Goal: Transaction & Acquisition: Purchase product/service

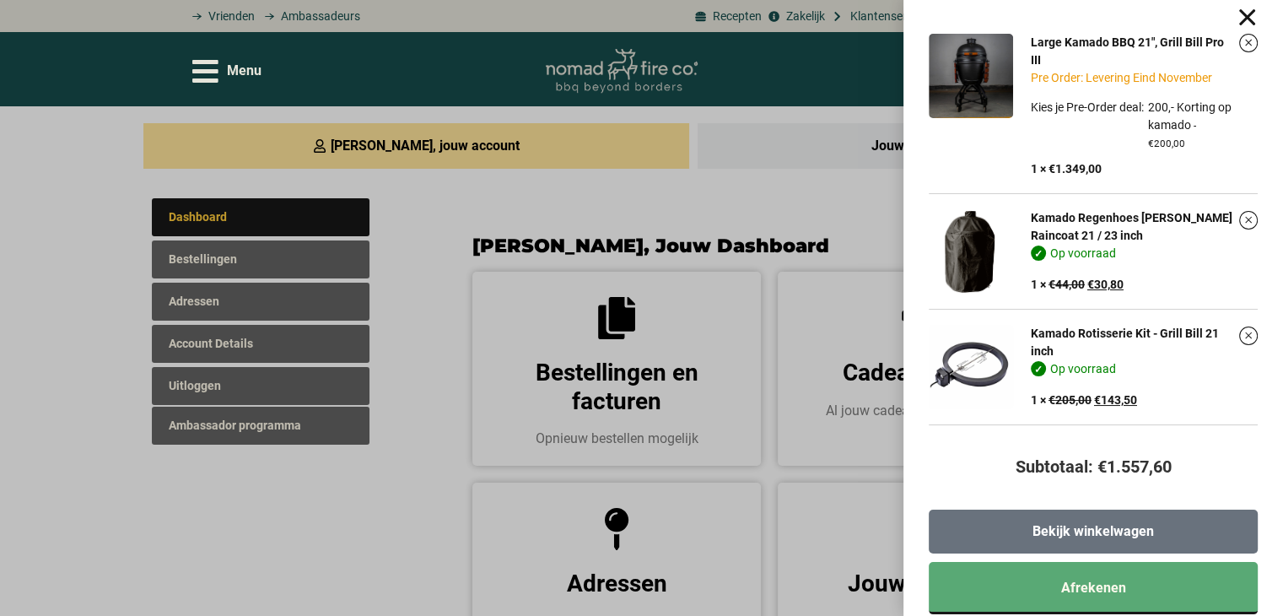
click at [1142, 527] on span "Bekijk winkelwagen" at bounding box center [1094, 532] width 122 height 14
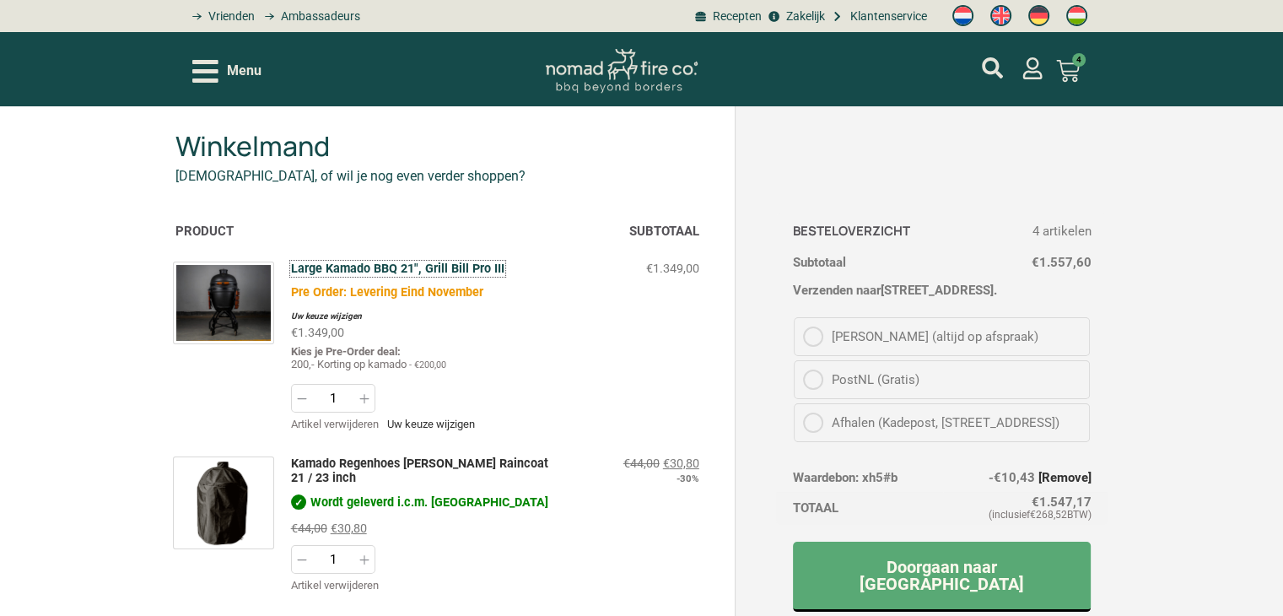
click at [397, 267] on link "Large Kamado BBQ 21", Grill Bill Pro III" at bounding box center [397, 269] width 213 height 14
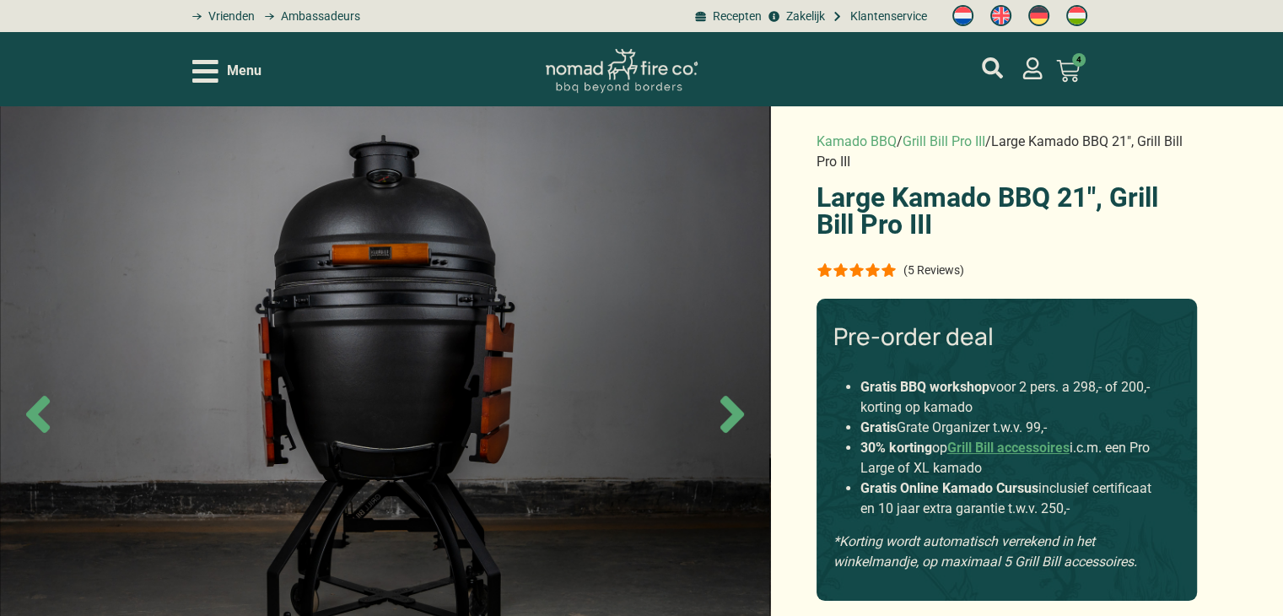
click at [1066, 68] on icon at bounding box center [1068, 71] width 24 height 24
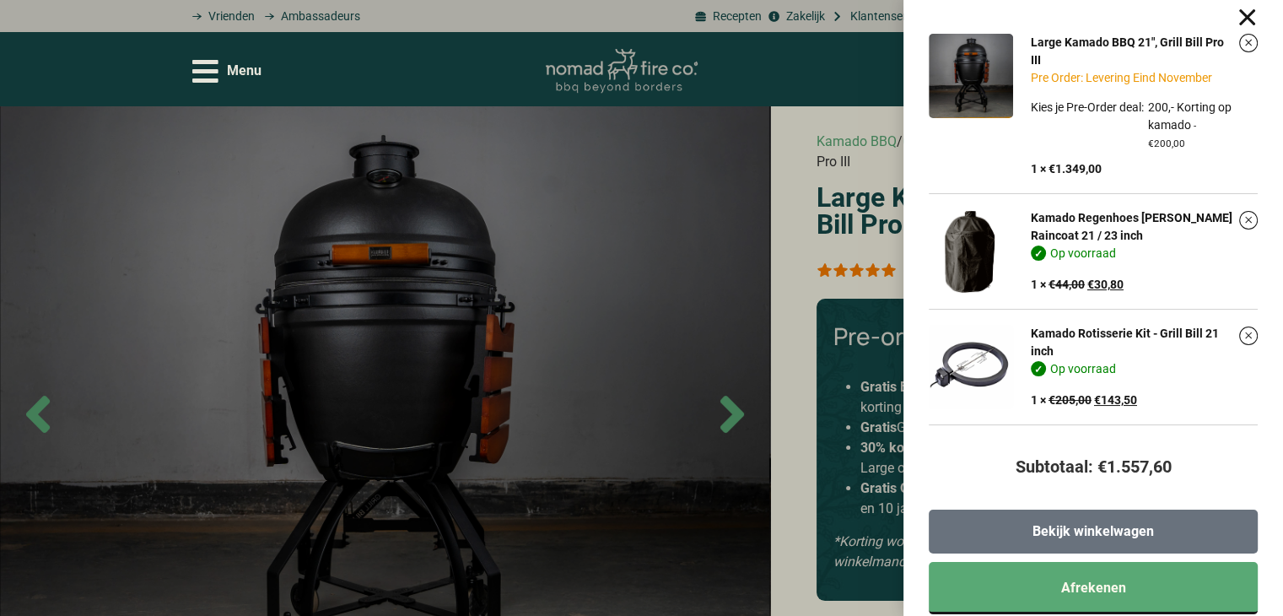
click at [1096, 520] on link "Bekijk winkelwagen" at bounding box center [1093, 532] width 329 height 44
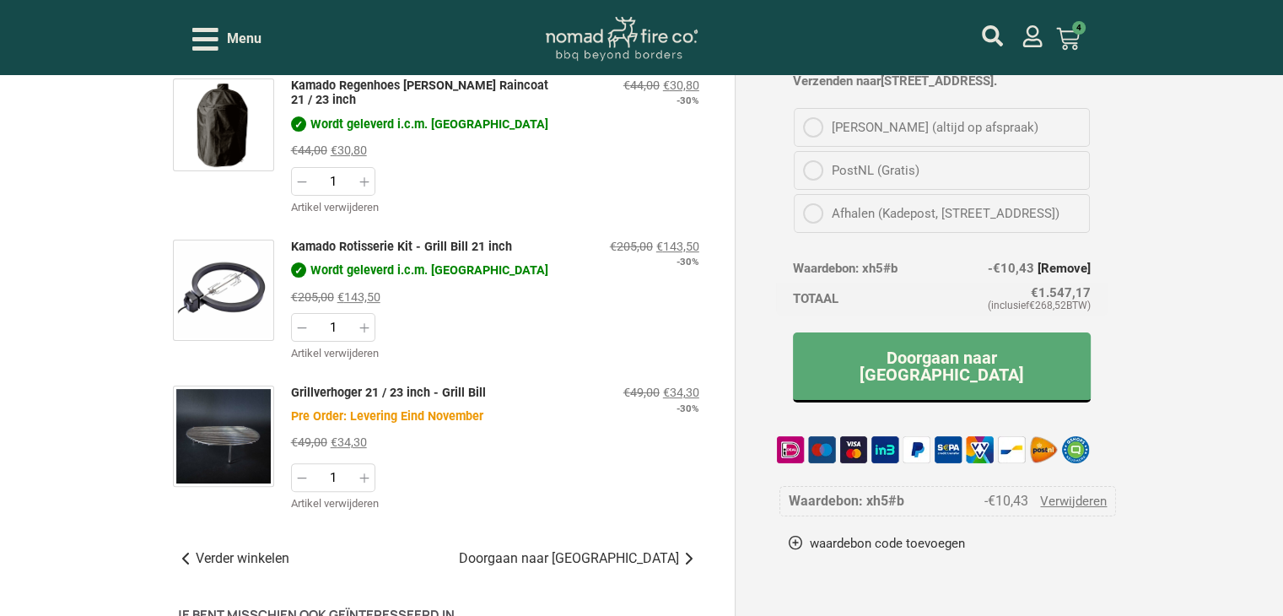
scroll to position [422, 0]
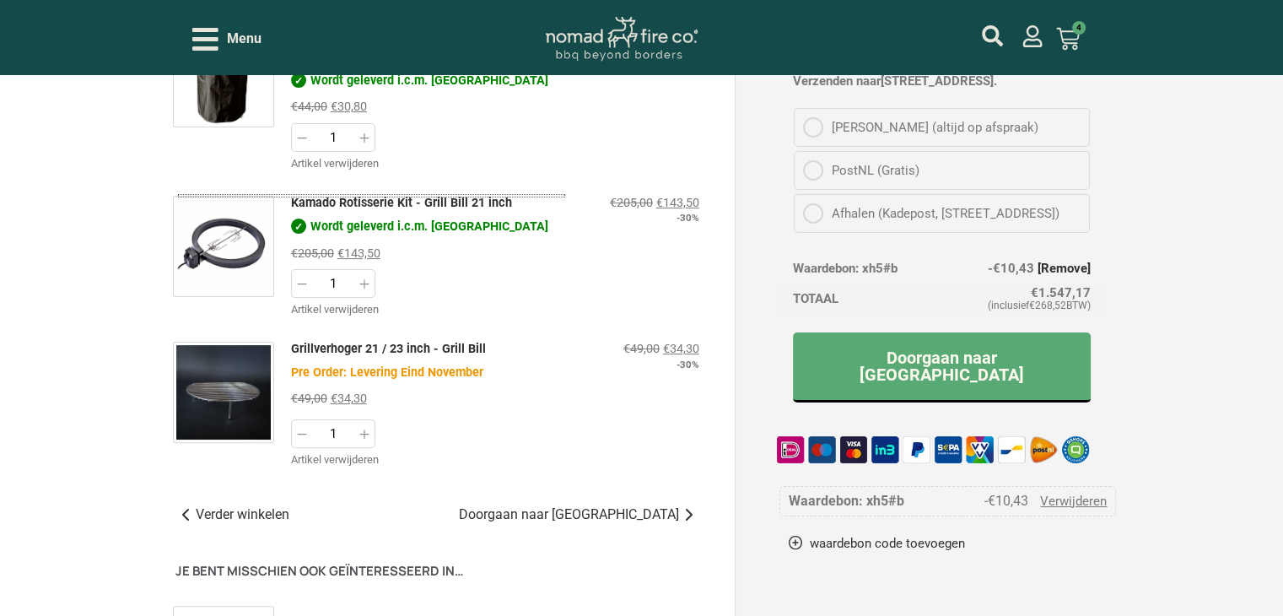
click at [219, 244] on img "Winkelwagenartikelen" at bounding box center [223, 246] width 101 height 101
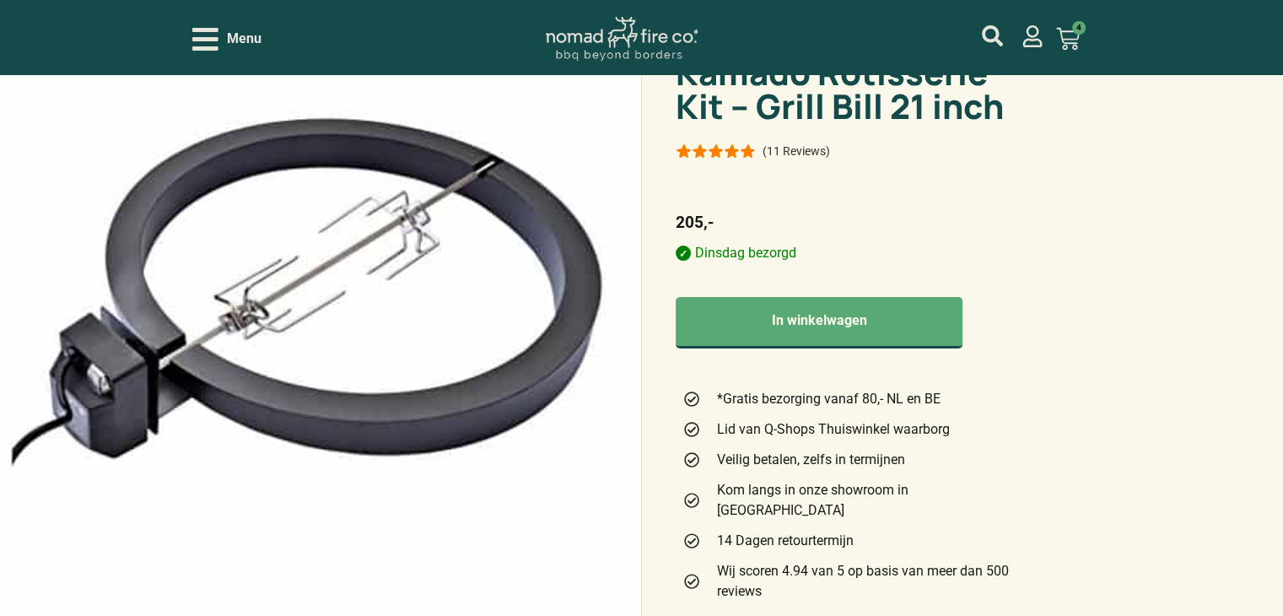
scroll to position [169, 0]
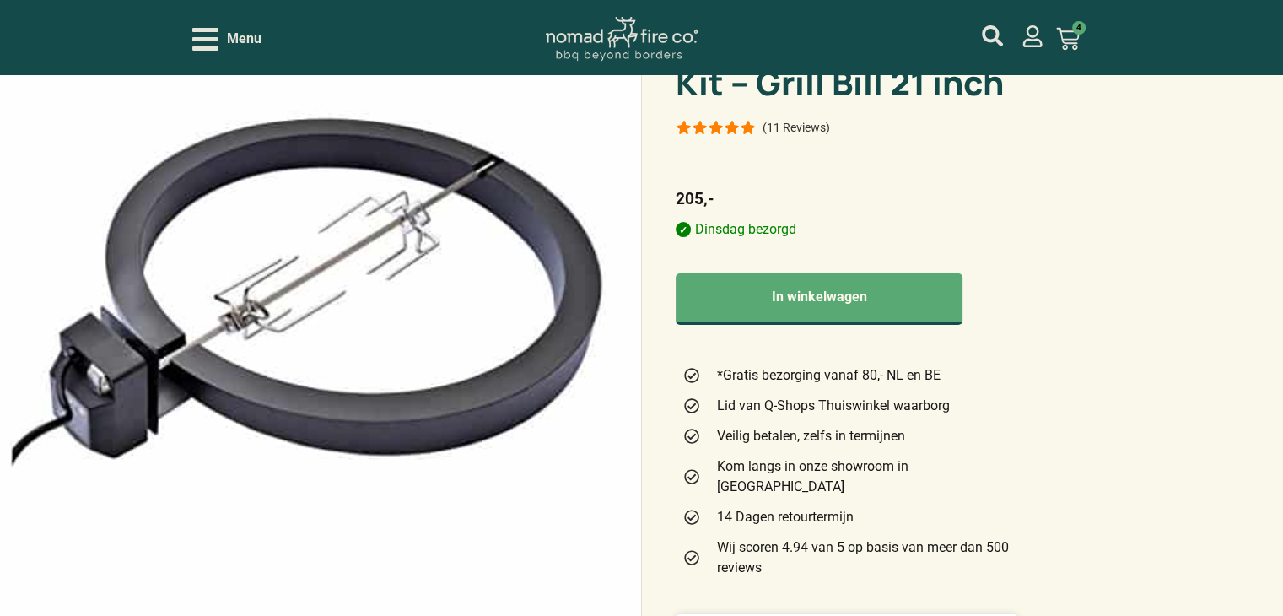
click at [148, 367] on img at bounding box center [320, 308] width 641 height 616
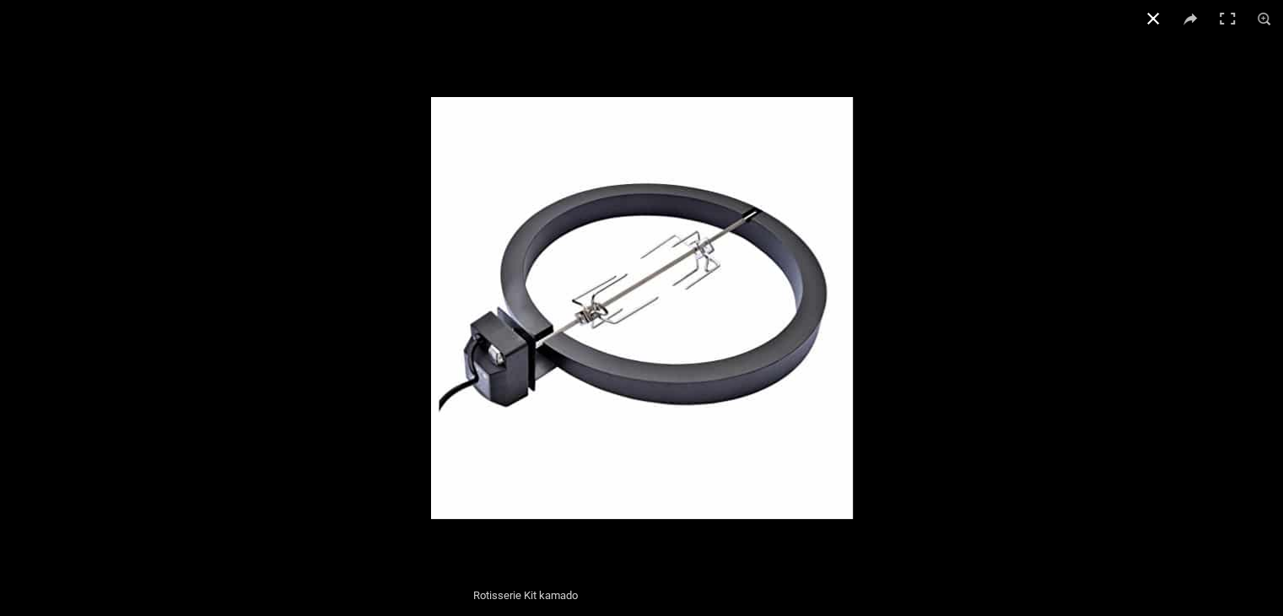
click at [1151, 24] on button "Close (Esc)" at bounding box center [1153, 18] width 37 height 37
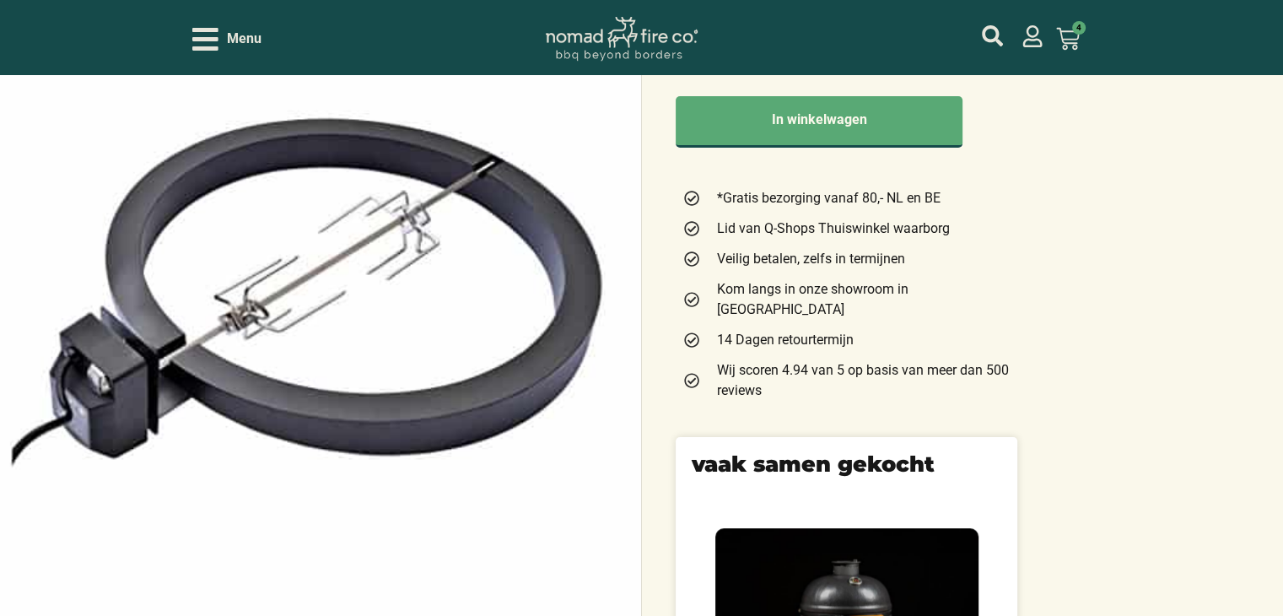
scroll to position [338, 0]
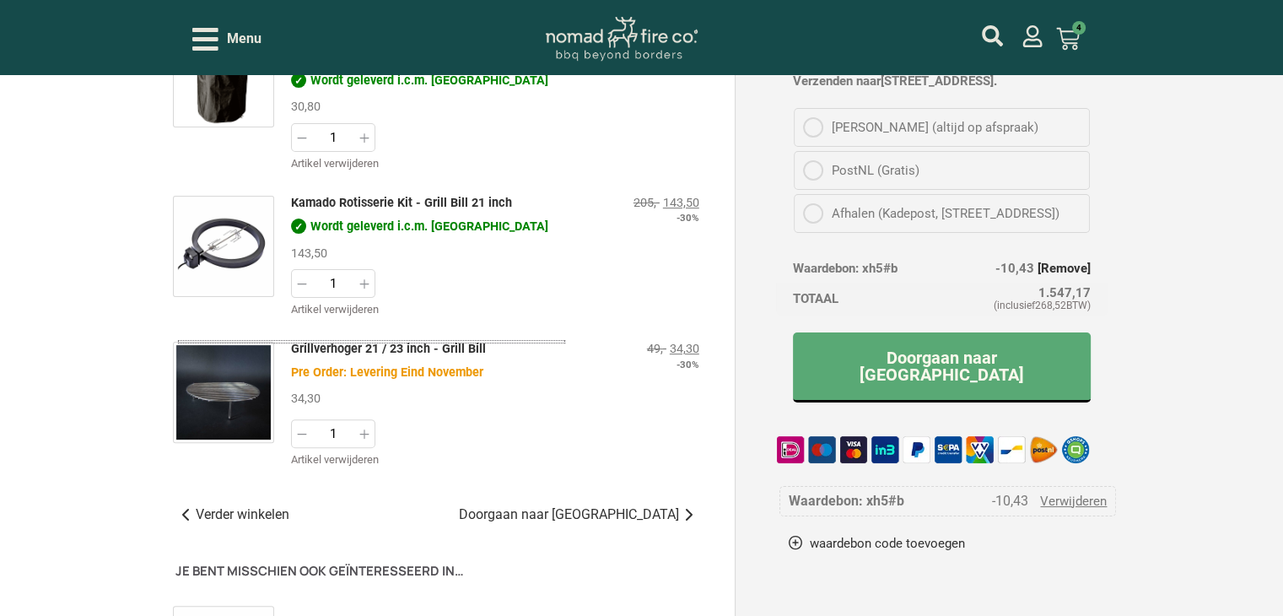
click at [219, 374] on img "Winkelwagenartikelen" at bounding box center [223, 392] width 101 height 101
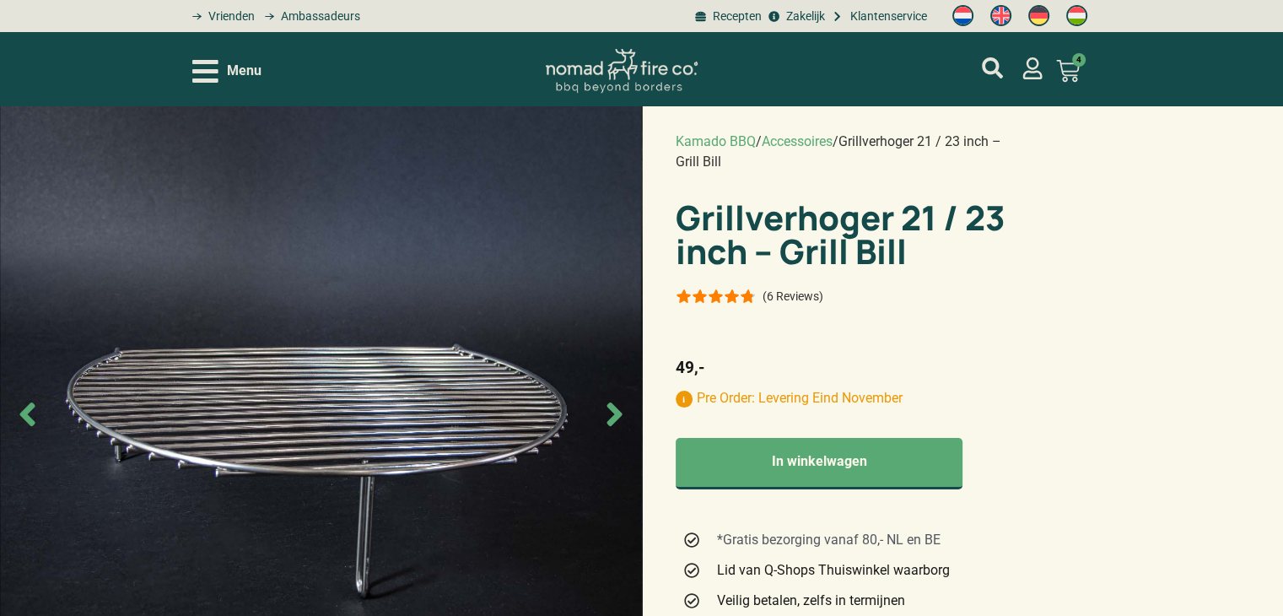
scroll to position [84, 0]
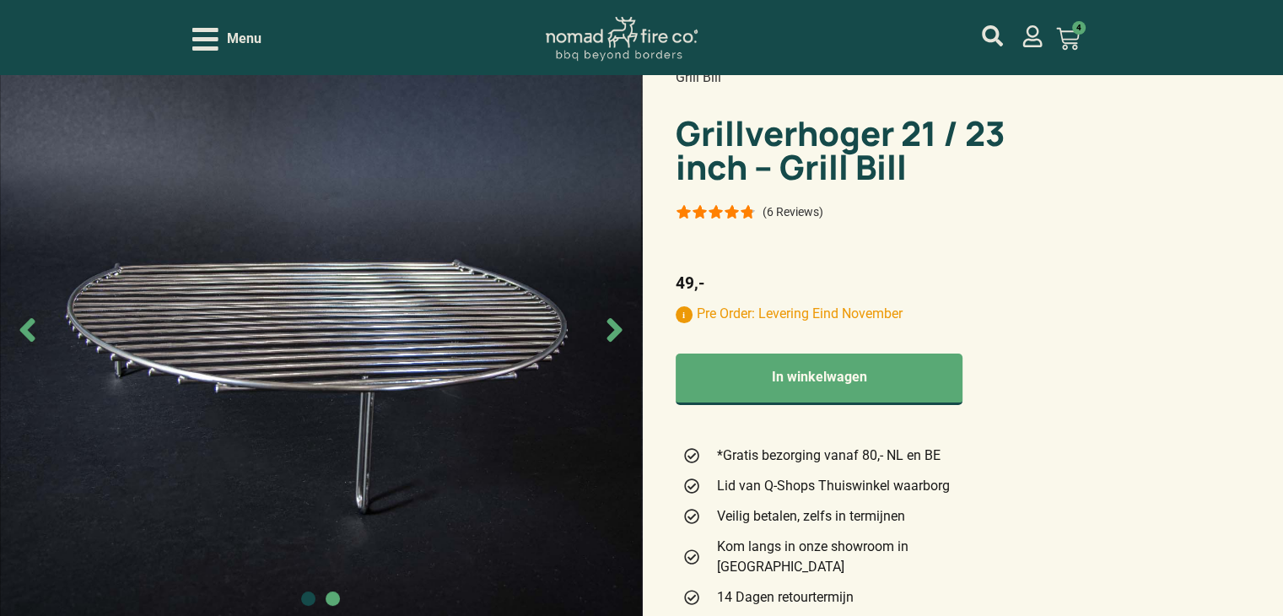
click at [608, 330] on icon "Next slide" at bounding box center [615, 330] width 38 height 38
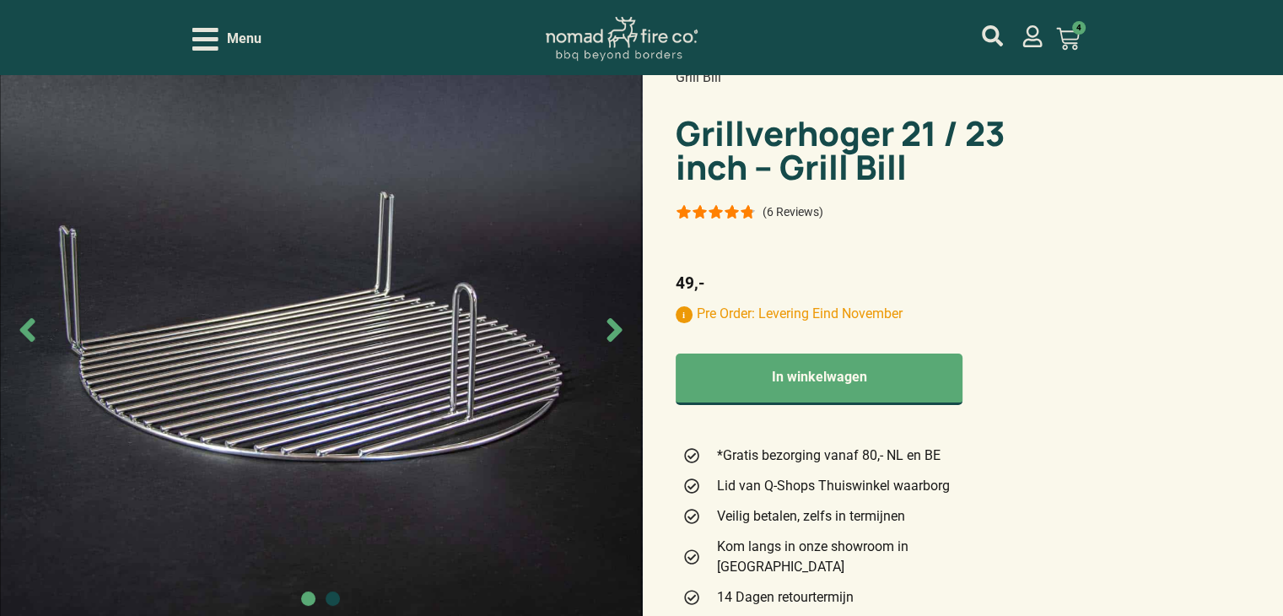
click at [608, 330] on icon "Next slide" at bounding box center [615, 330] width 38 height 38
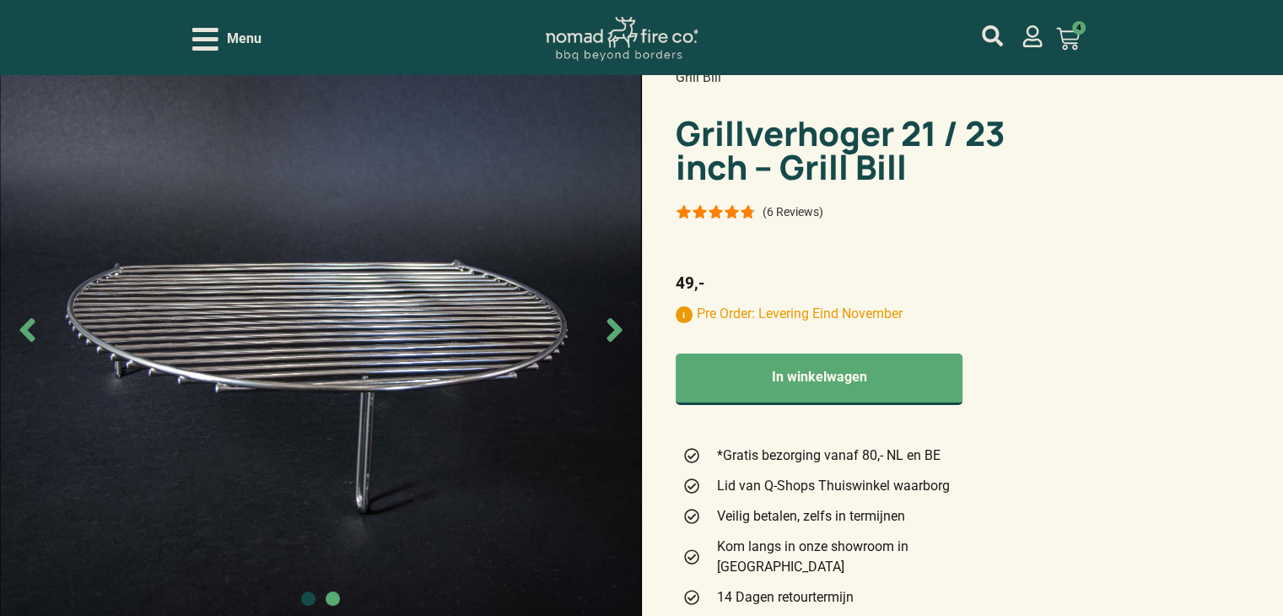
scroll to position [0, 0]
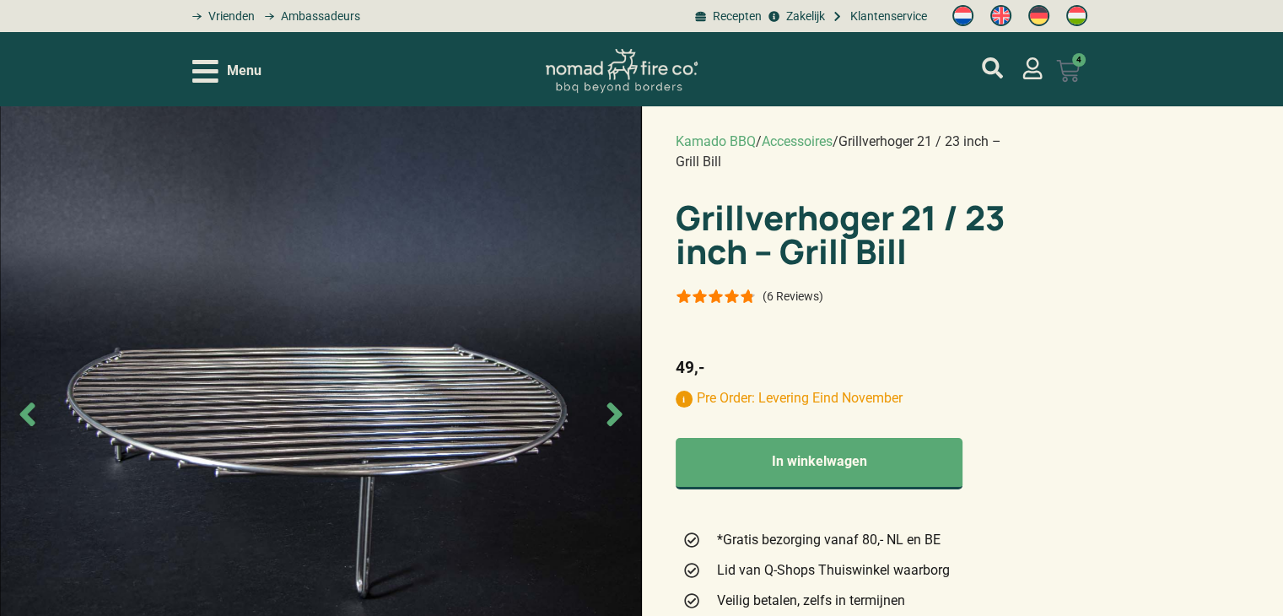
click at [1077, 68] on icon at bounding box center [1067, 71] width 23 height 22
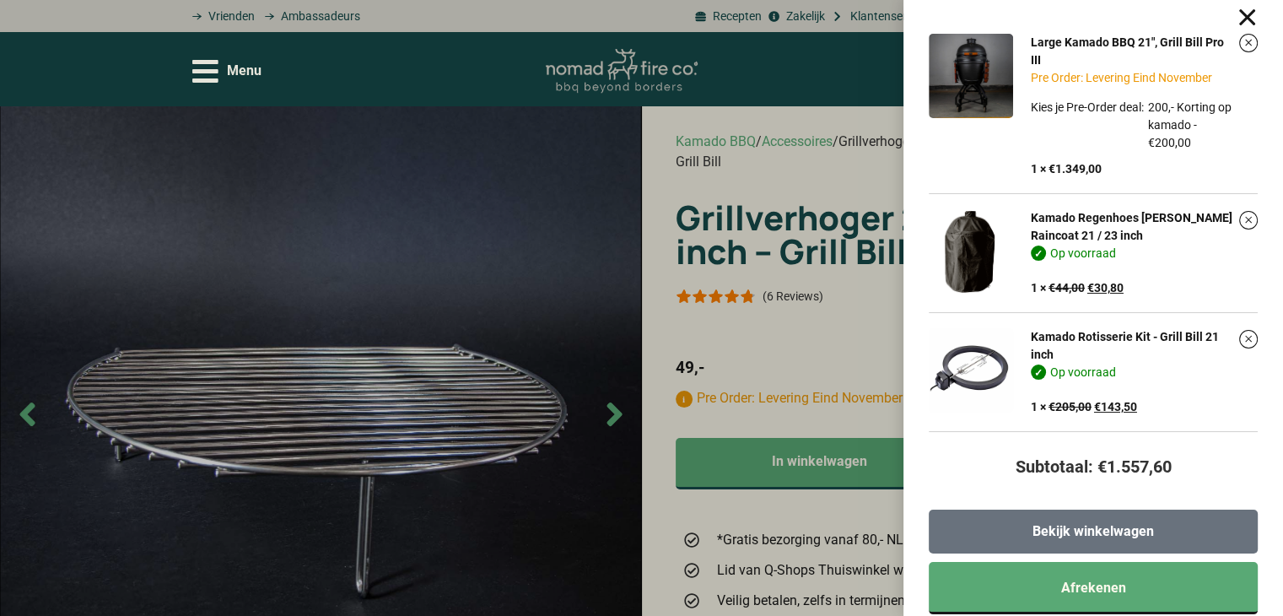
click at [1070, 537] on span "Bekijk winkelwagen" at bounding box center [1094, 532] width 122 height 14
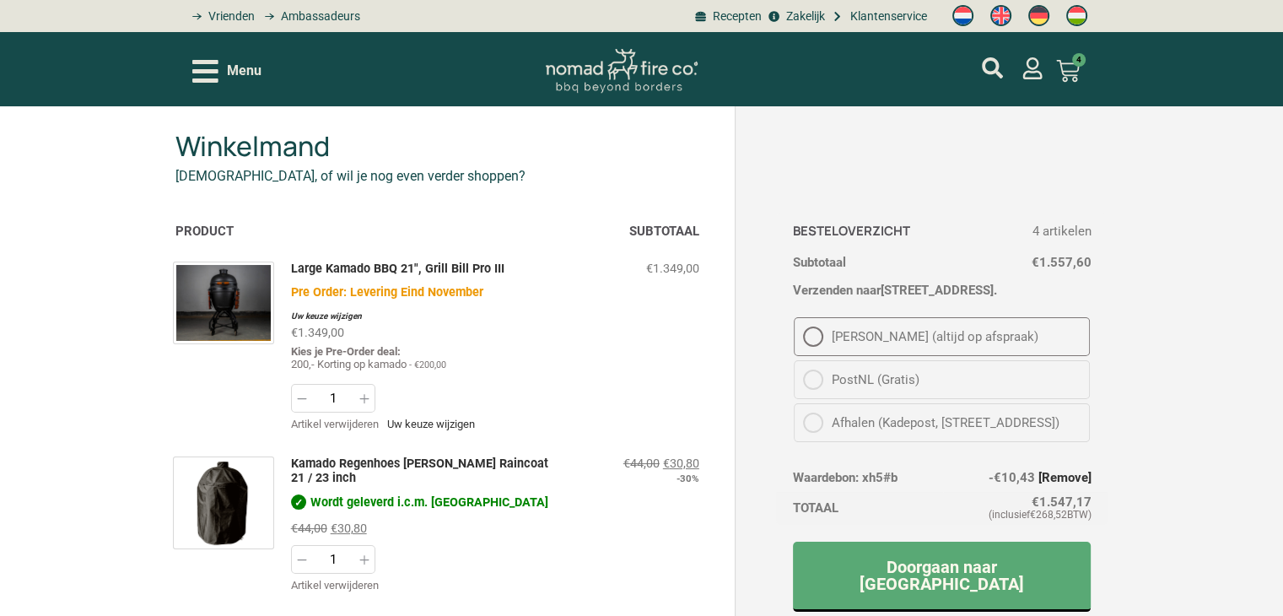
click at [946, 337] on span "[PERSON_NAME] (altijd op afspraak)" at bounding box center [957, 337] width 250 height 20
click at [795, 318] on input "[PERSON_NAME] (altijd op afspraak)" at bounding box center [794, 317] width 1 height 1
radio input "true"
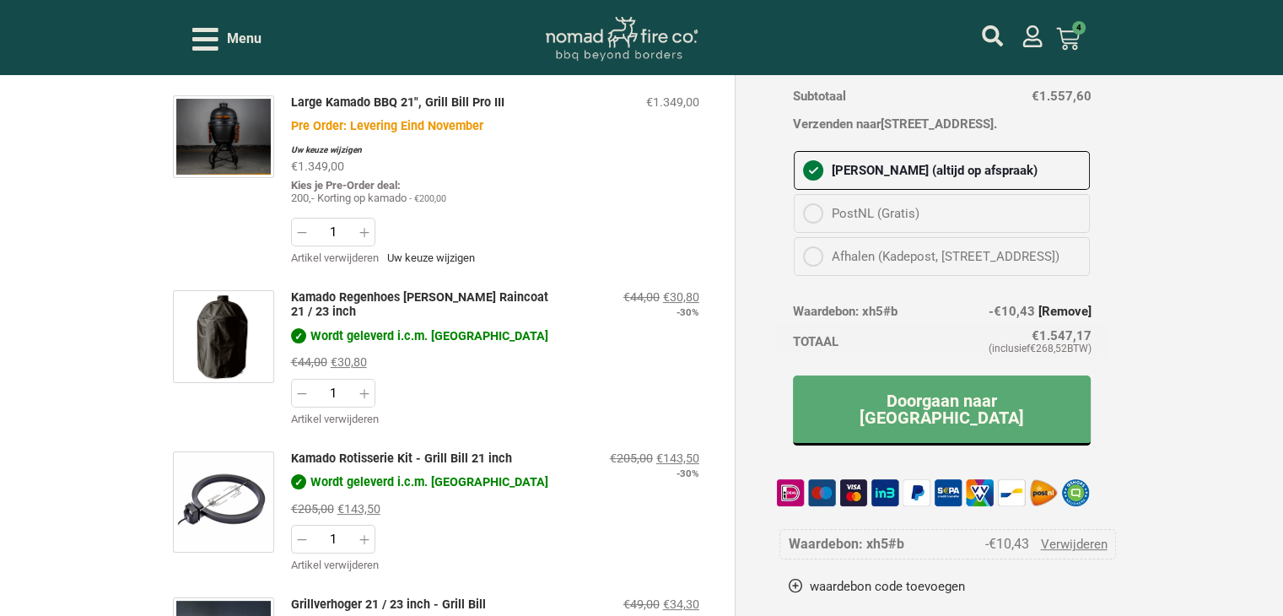
scroll to position [169, 0]
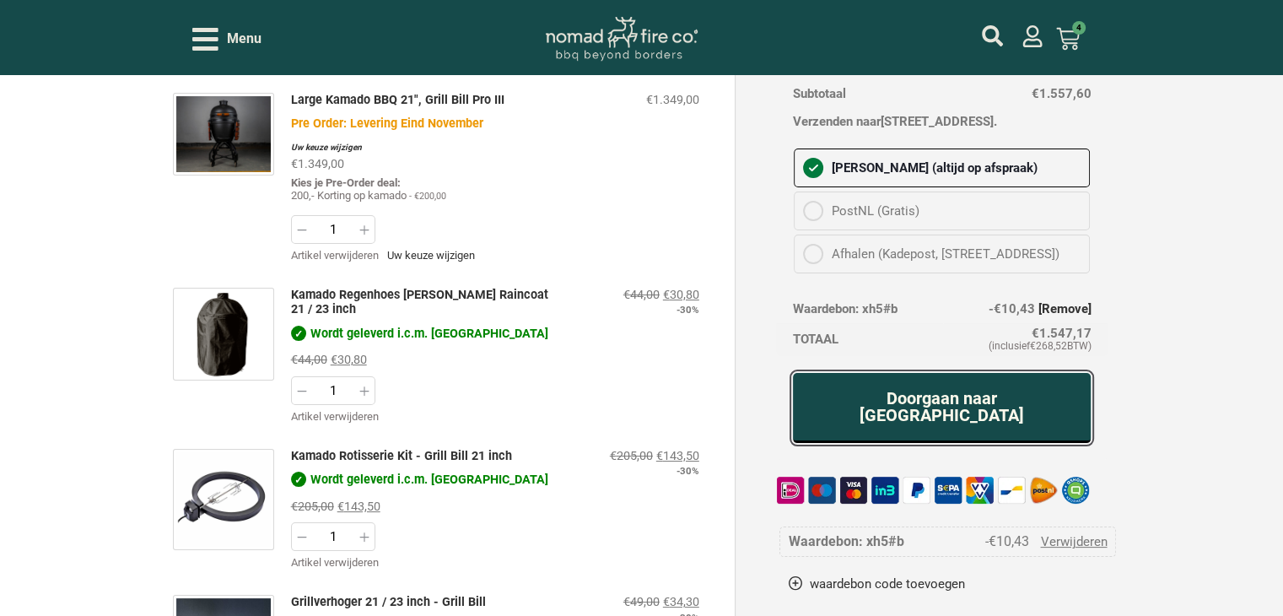
click at [1043, 429] on link "Doorgaan naar afrekenen" at bounding box center [942, 408] width 299 height 70
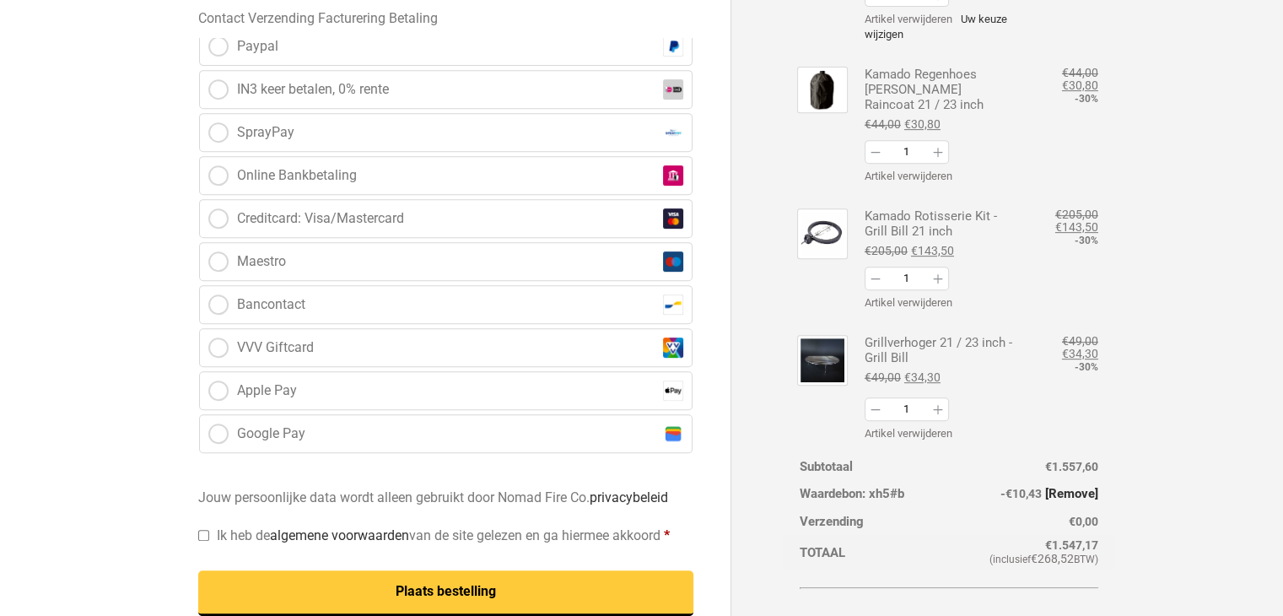
scroll to position [759, 0]
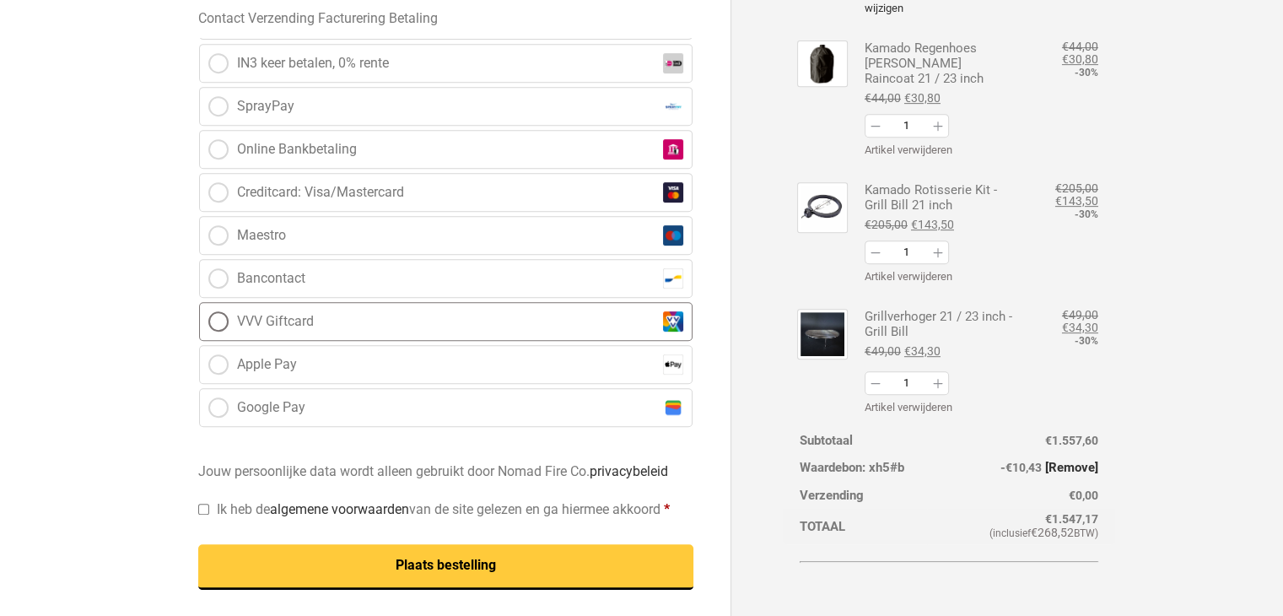
click at [250, 311] on span "VVV Giftcard" at bounding box center [275, 321] width 77 height 20
click at [200, 302] on input "VVV Giftcard" at bounding box center [199, 302] width 1 height 1
radio input "true"
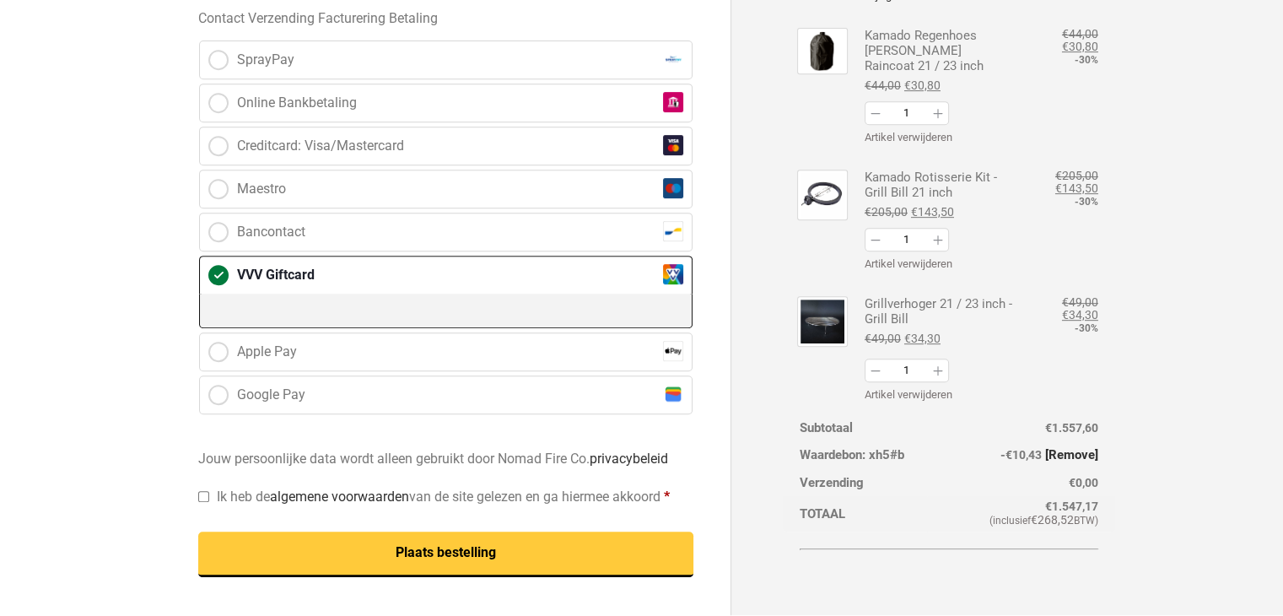
scroll to position [791, 0]
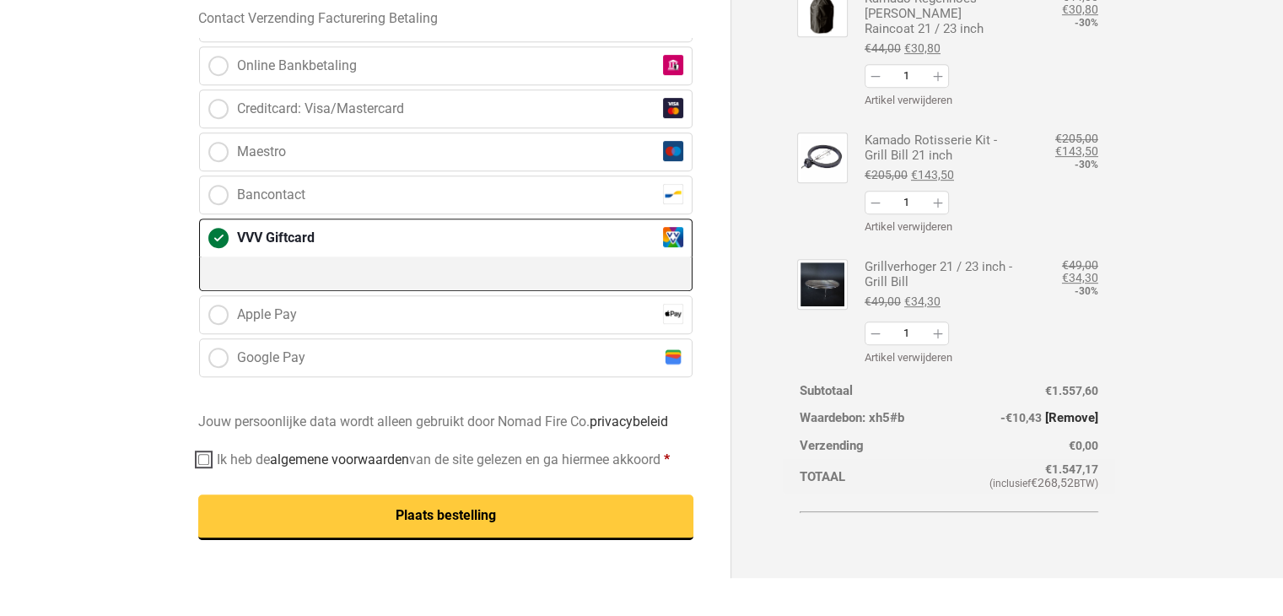
click at [205, 454] on input "Ik heb de algemene voorwaarden van de site gelezen en ga hiermee akkoord *" at bounding box center [203, 459] width 11 height 11
checkbox input "true"
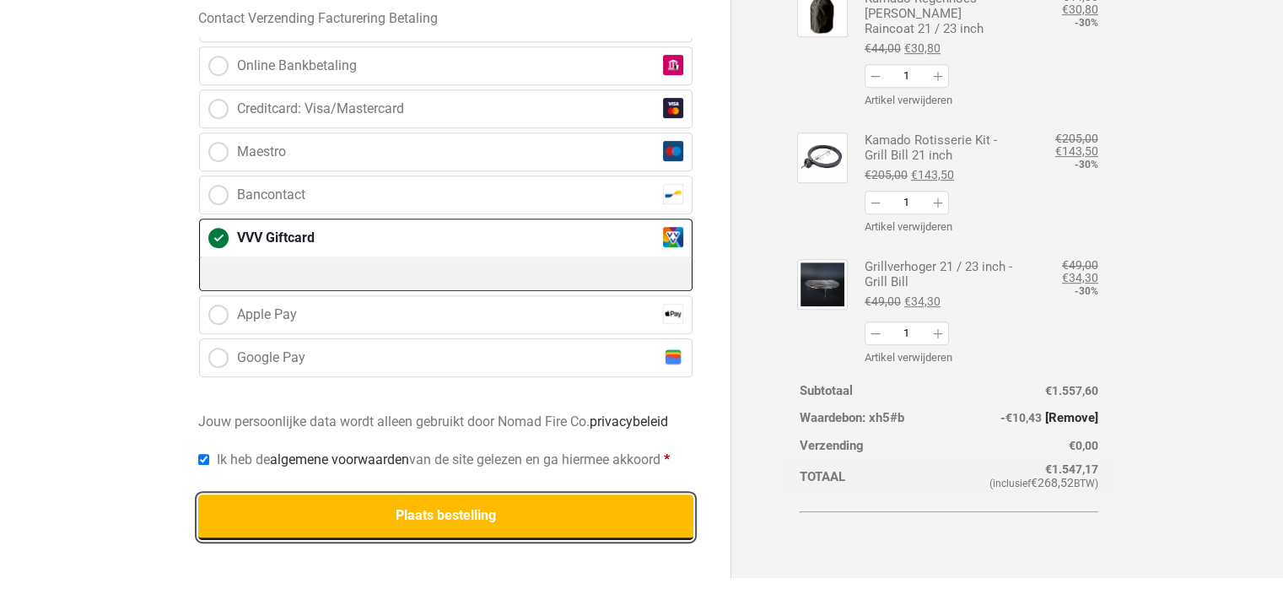
click at [259, 506] on button "Plaats bestelling" at bounding box center [445, 517] width 495 height 46
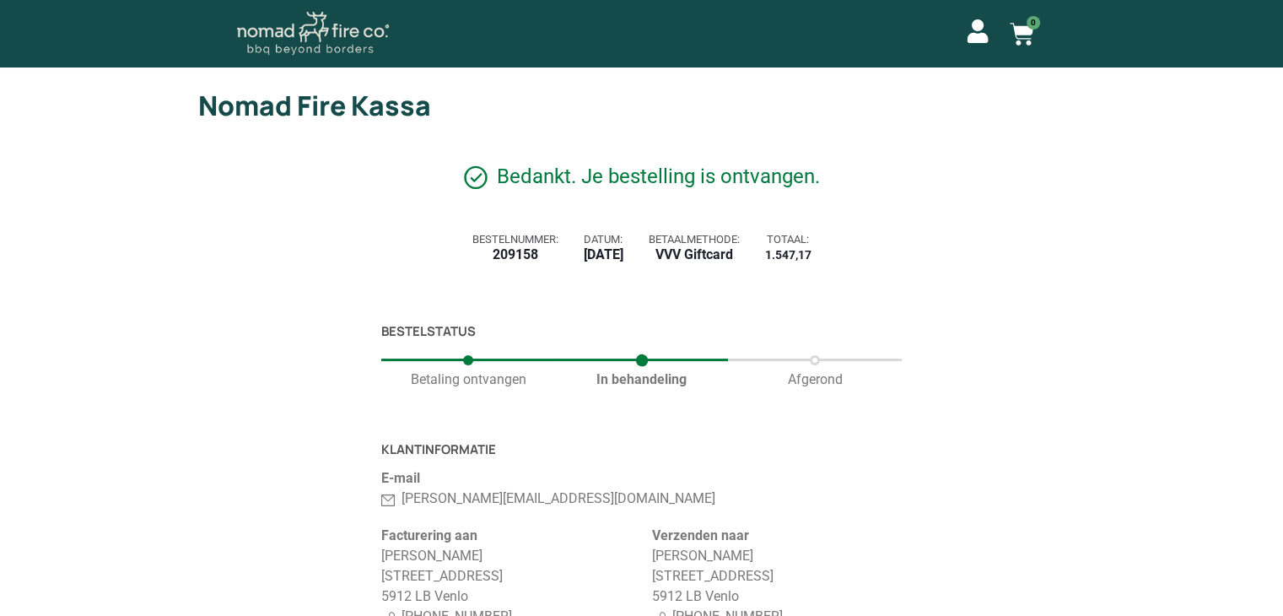
click at [972, 33] on icon at bounding box center [978, 31] width 21 height 24
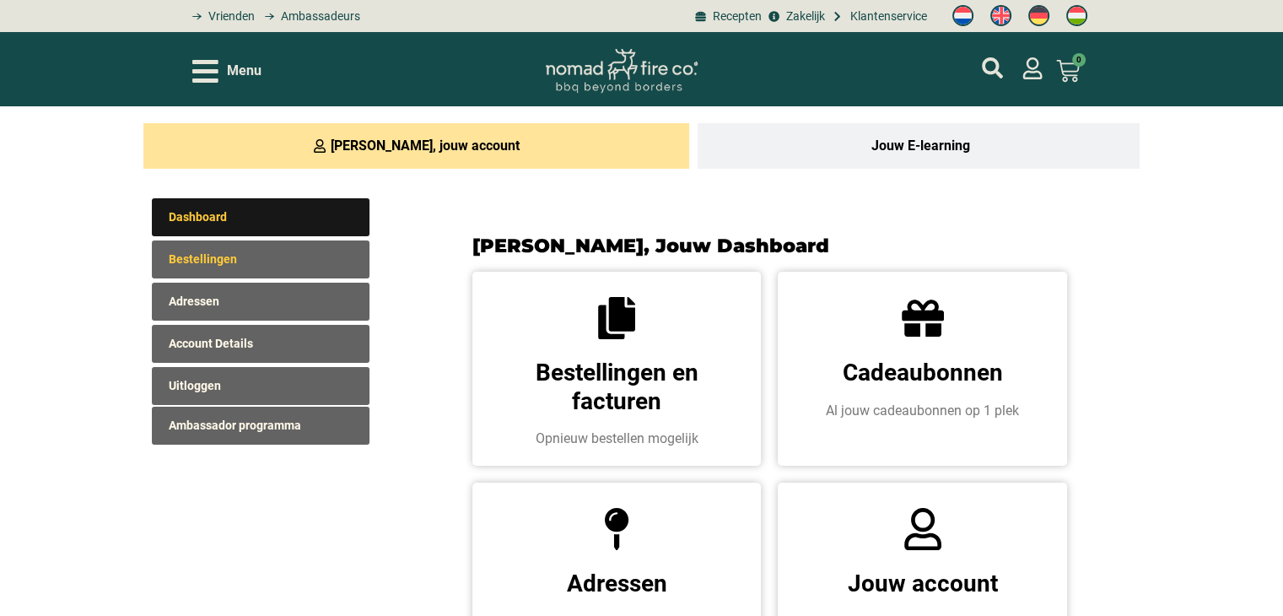
click at [201, 259] on link "Bestellingen" at bounding box center [261, 259] width 218 height 38
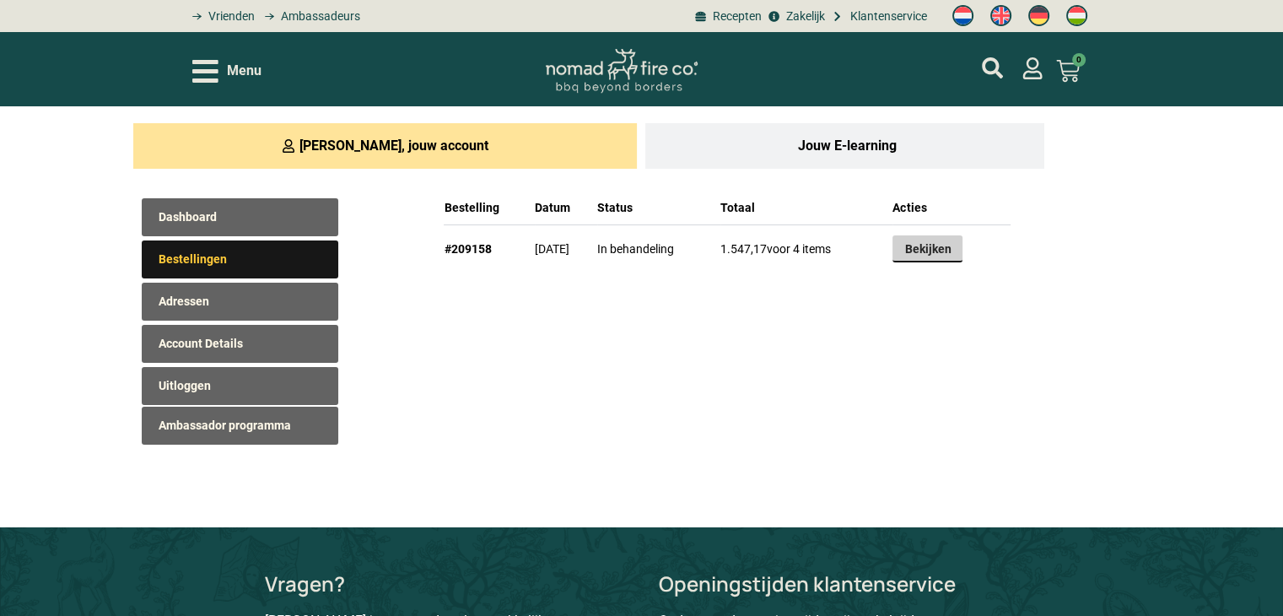
click at [963, 251] on link "Bekijken" at bounding box center [928, 248] width 70 height 27
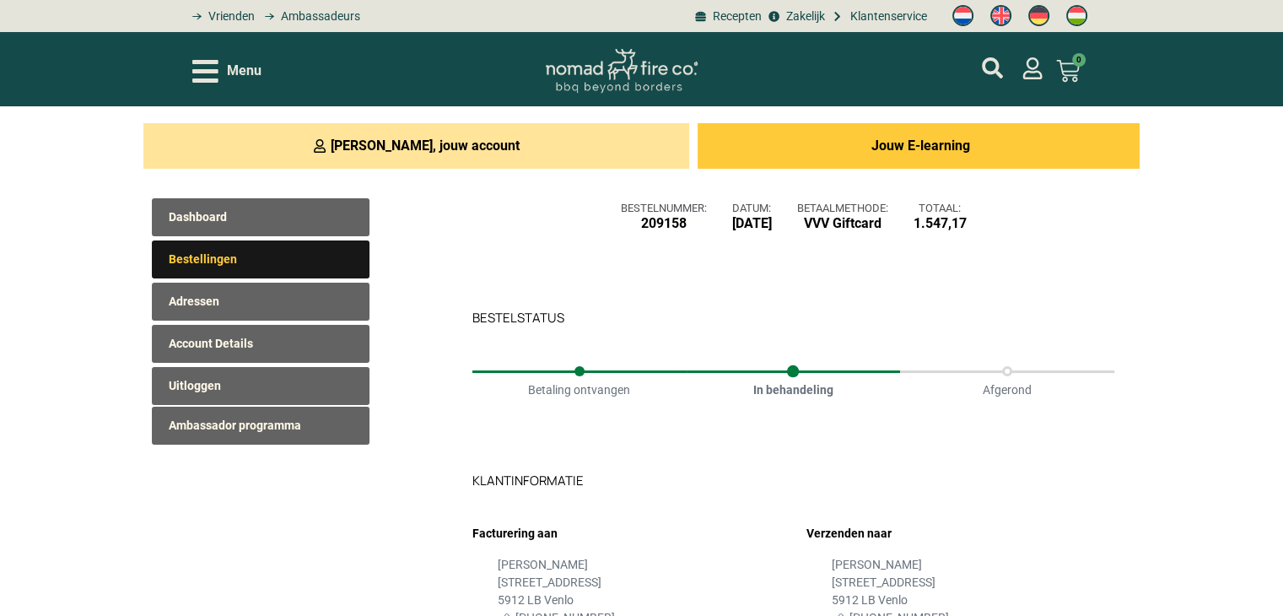
click at [902, 144] on span "Jouw E-learning" at bounding box center [921, 146] width 99 height 20
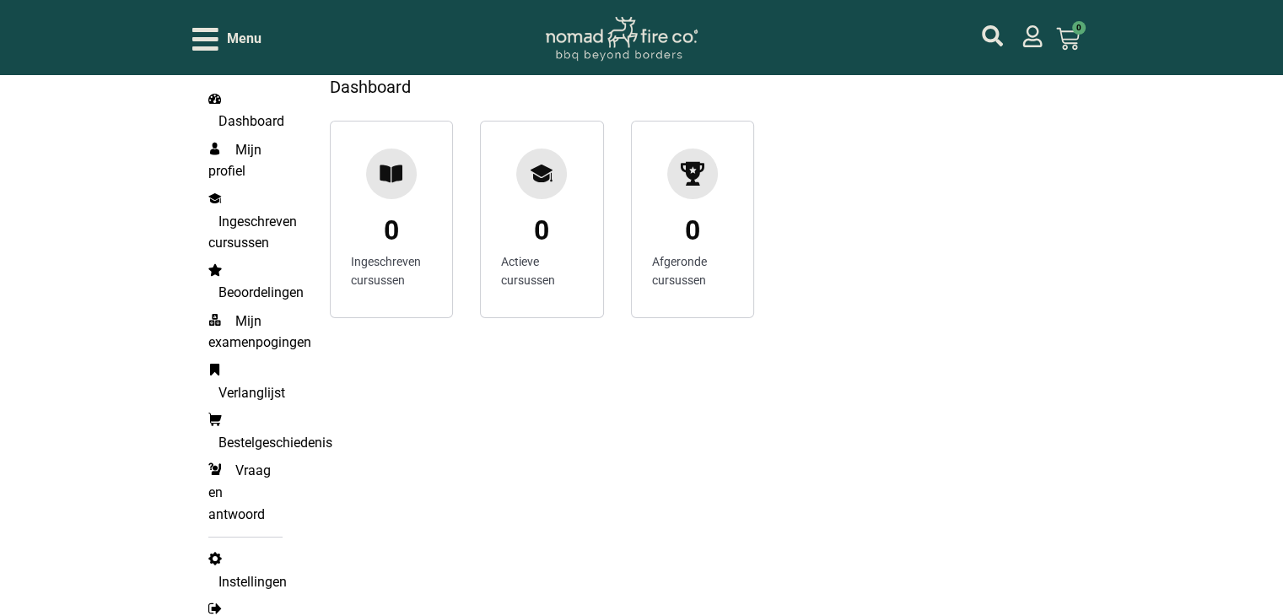
scroll to position [84, 0]
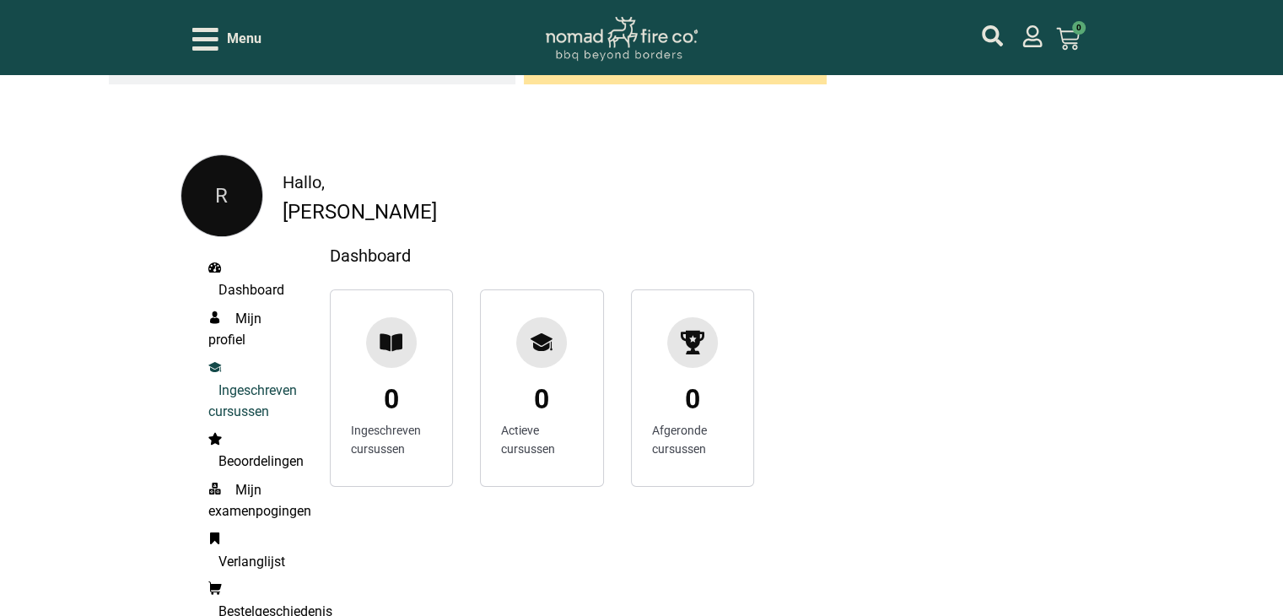
click at [241, 390] on span "Ingeschreven cursussen" at bounding box center [252, 401] width 89 height 38
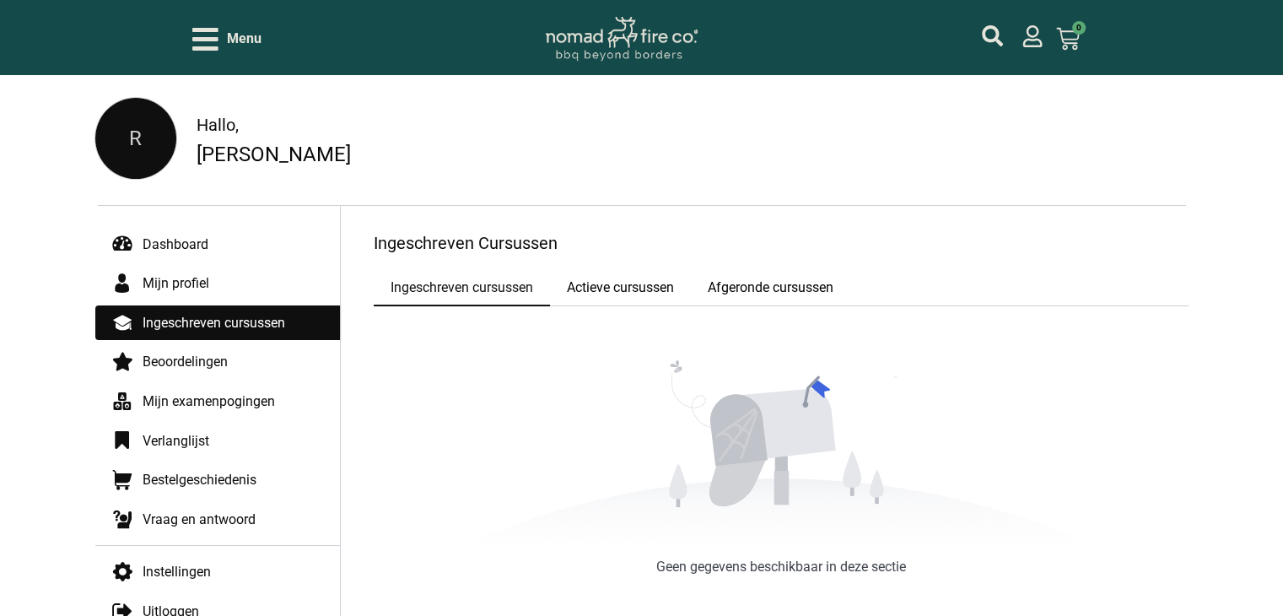
scroll to position [84, 0]
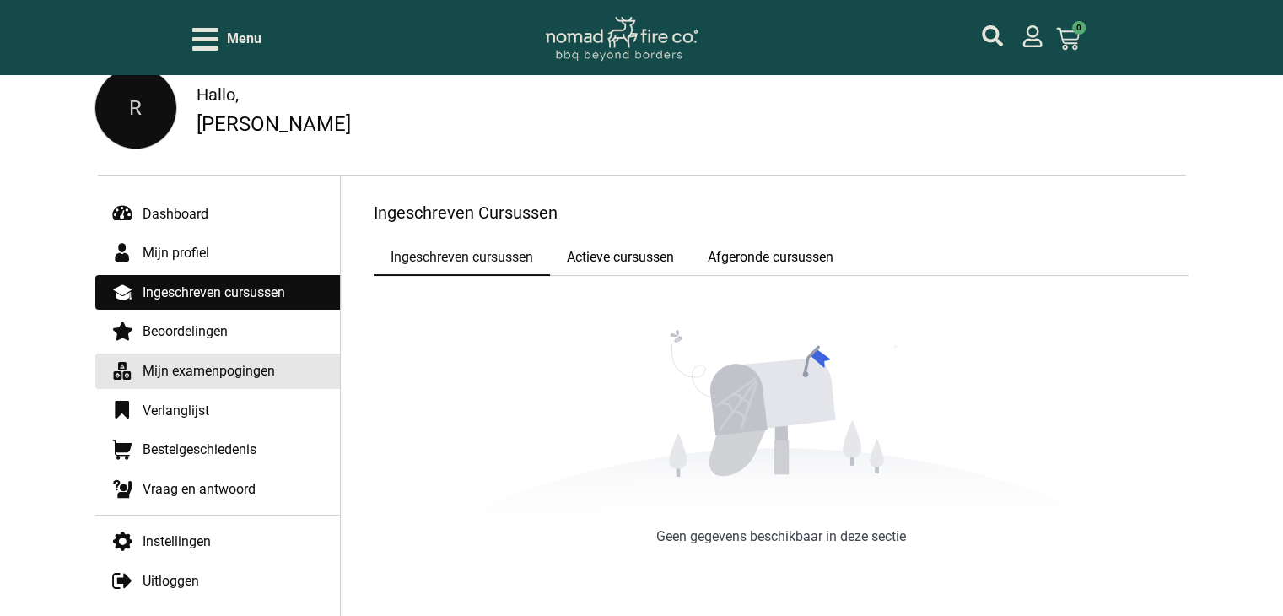
click at [234, 366] on span "Mijn examenpogingen" at bounding box center [209, 371] width 132 height 22
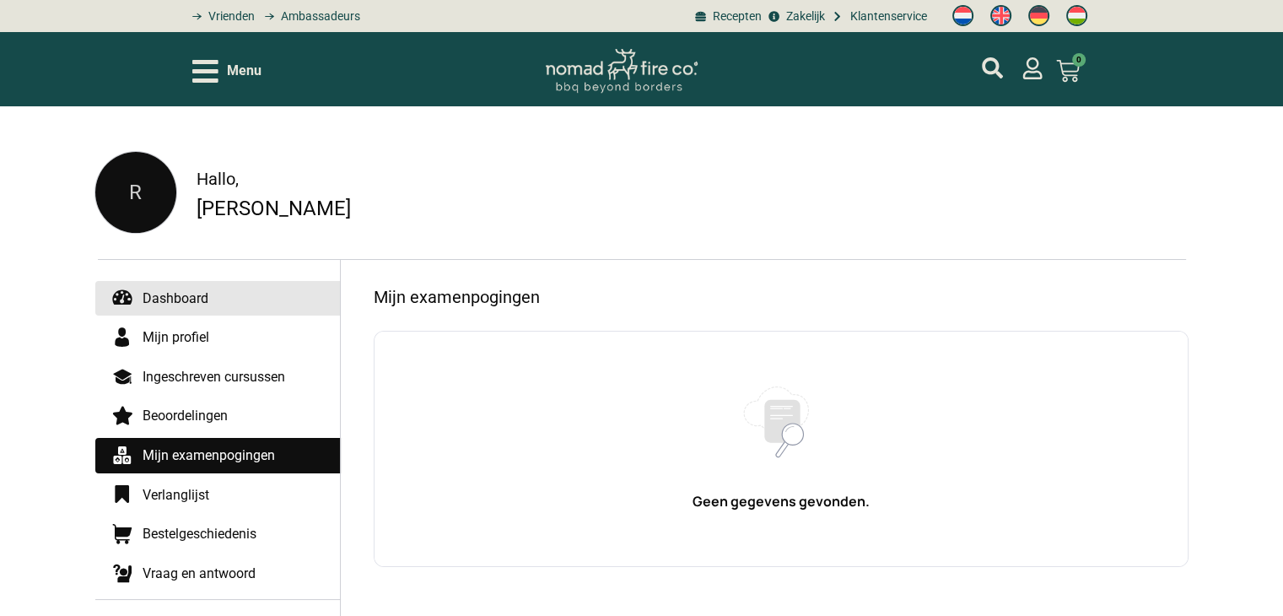
click at [201, 301] on span "Dashboard" at bounding box center [176, 299] width 66 height 22
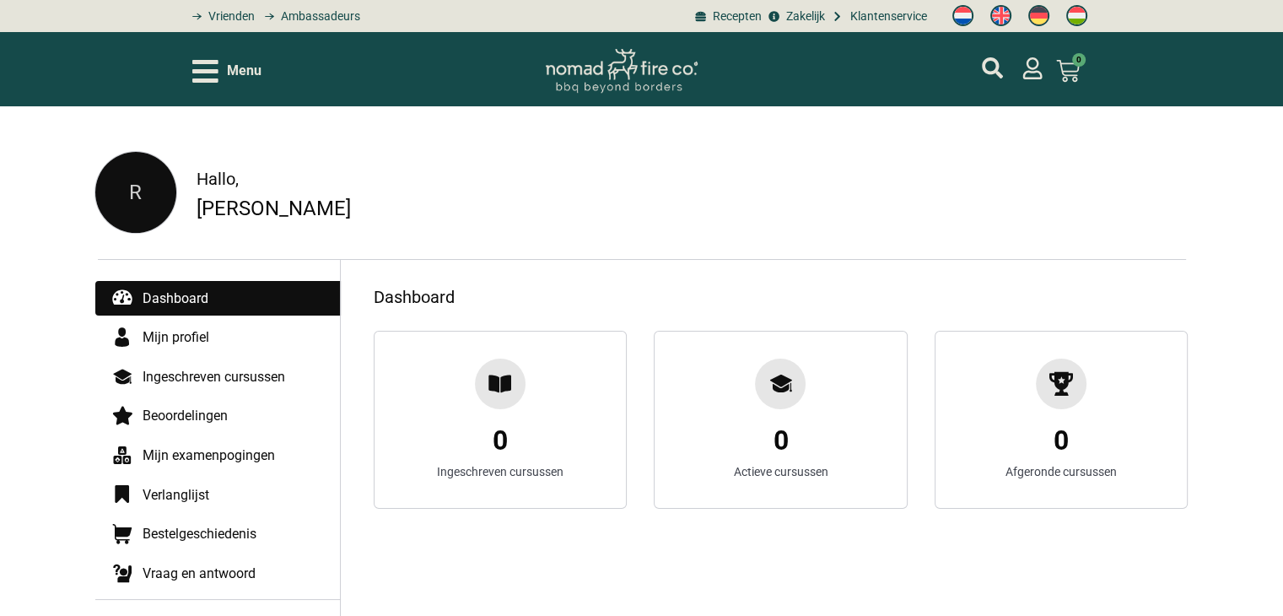
click at [201, 73] on icon "Open/Close Menu" at bounding box center [205, 72] width 26 height 30
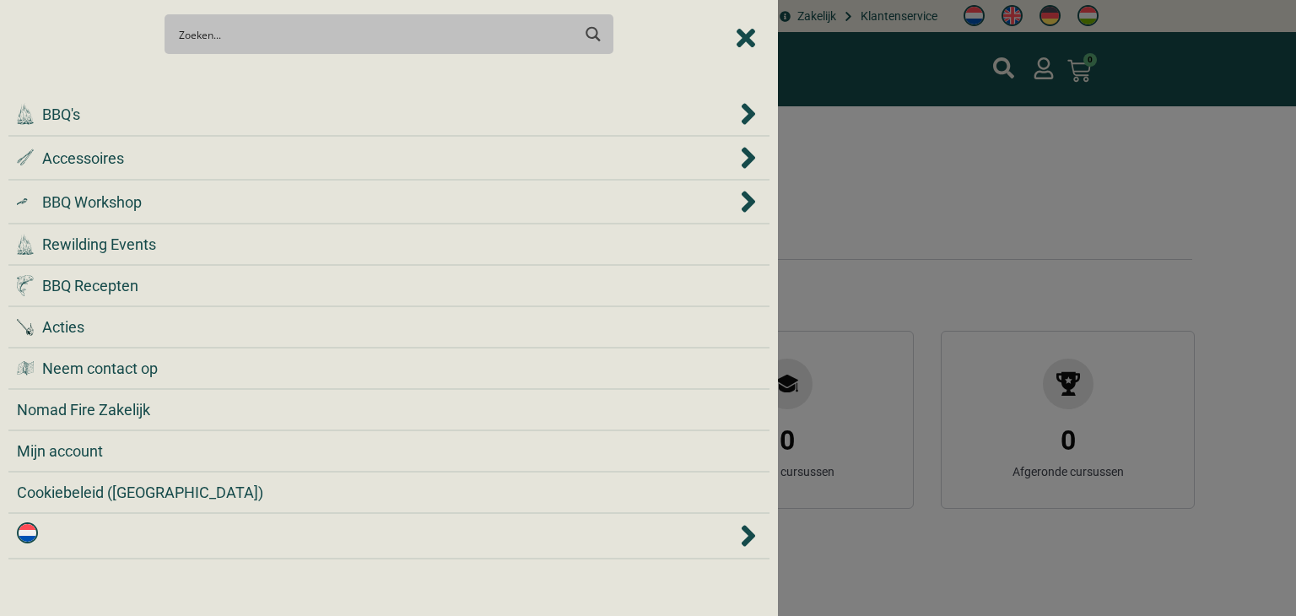
click at [996, 125] on div at bounding box center [648, 308] width 1296 height 616
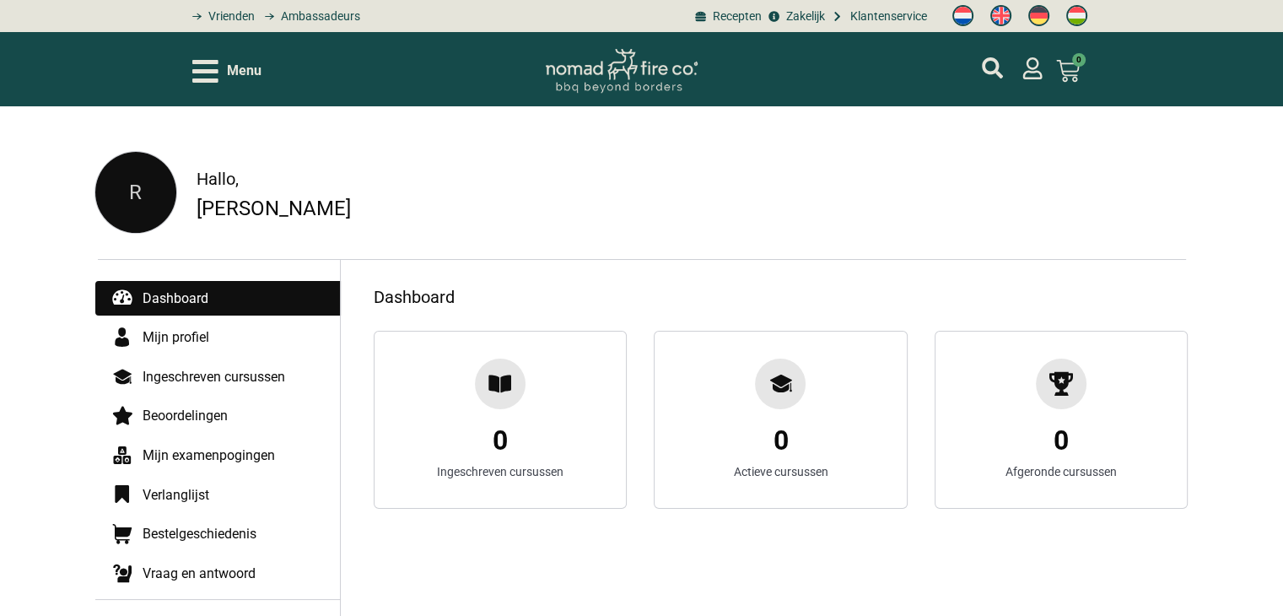
click at [609, 65] on img at bounding box center [622, 71] width 152 height 45
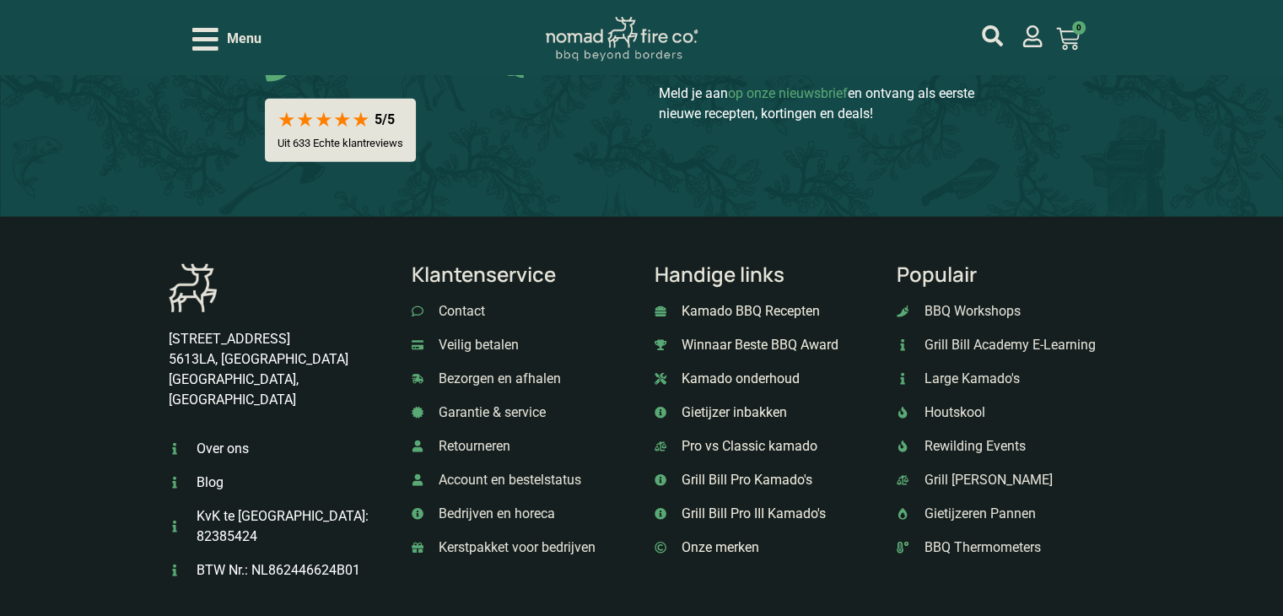
scroll to position [4556, 0]
click at [943, 334] on span "Grill Bill Academy E-Learning" at bounding box center [1009, 344] width 176 height 20
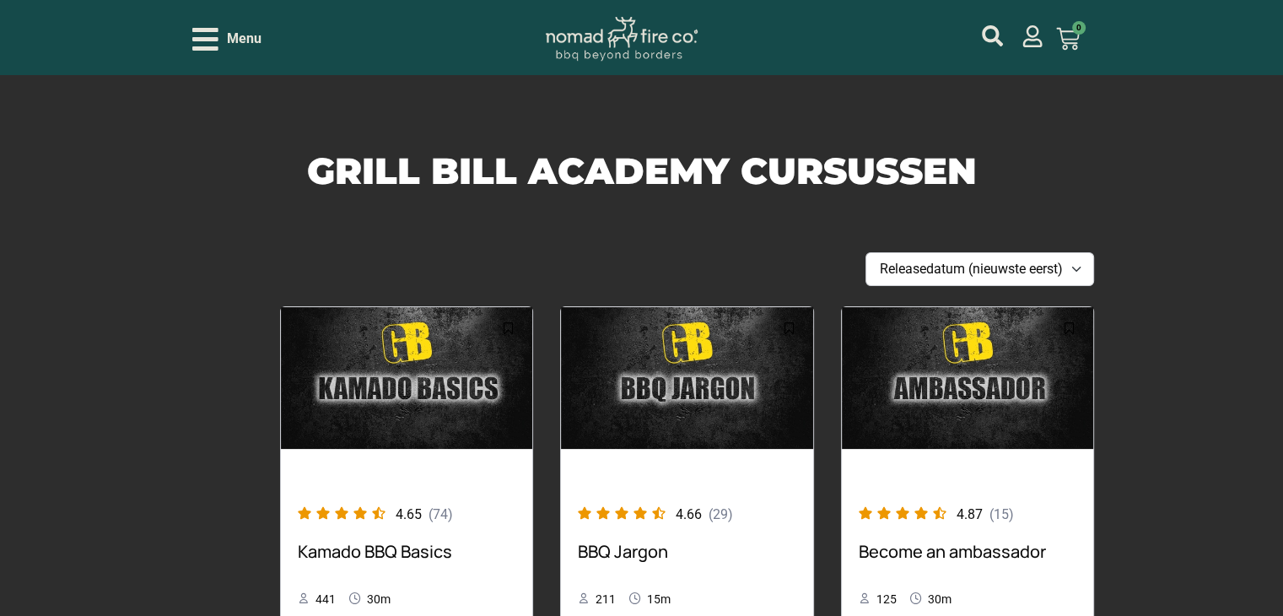
scroll to position [422, 0]
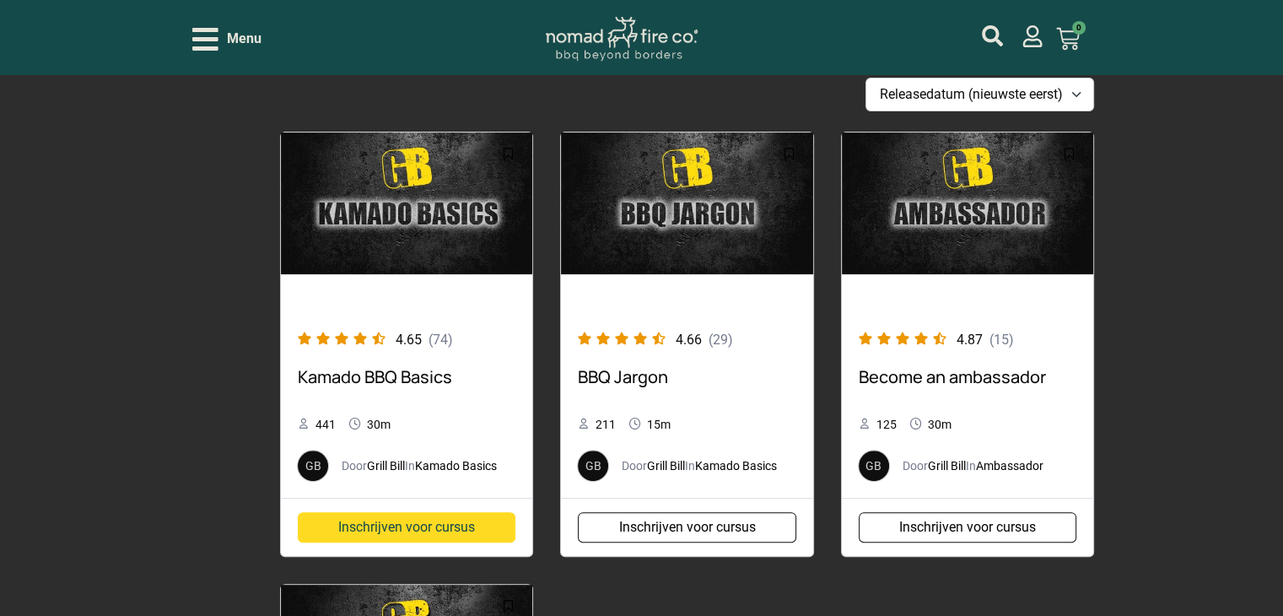
click at [382, 527] on link "Inschrijven voor cursus" at bounding box center [407, 527] width 218 height 30
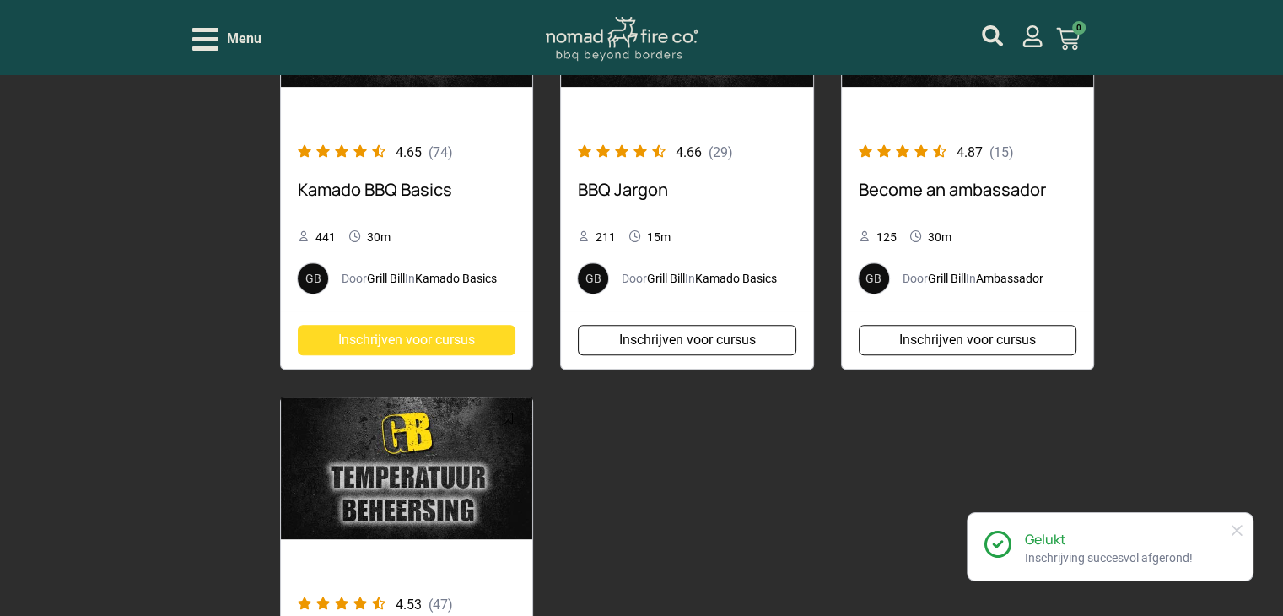
scroll to position [675, 0]
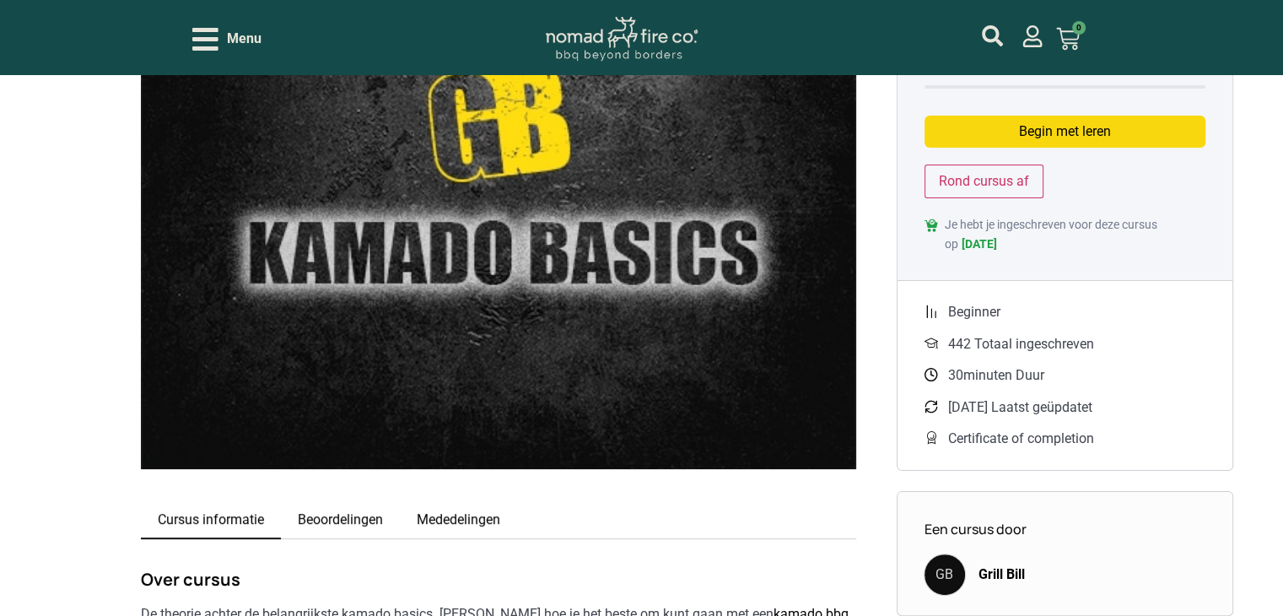
scroll to position [338, 0]
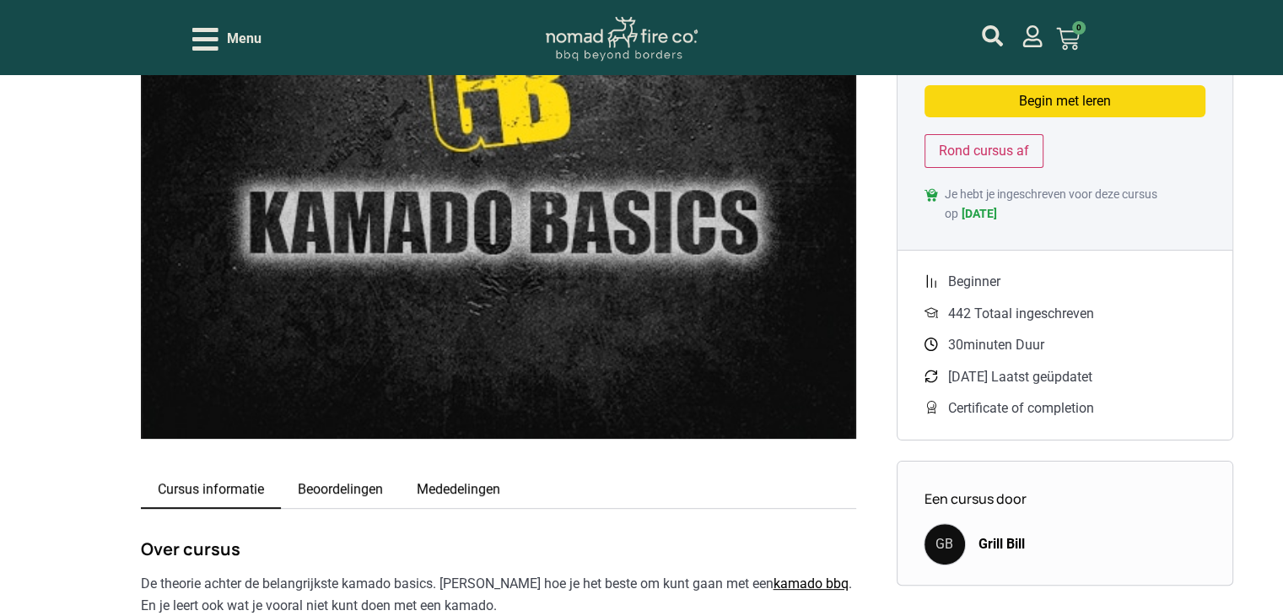
click at [317, 486] on link "Beoordelingen" at bounding box center [340, 490] width 119 height 37
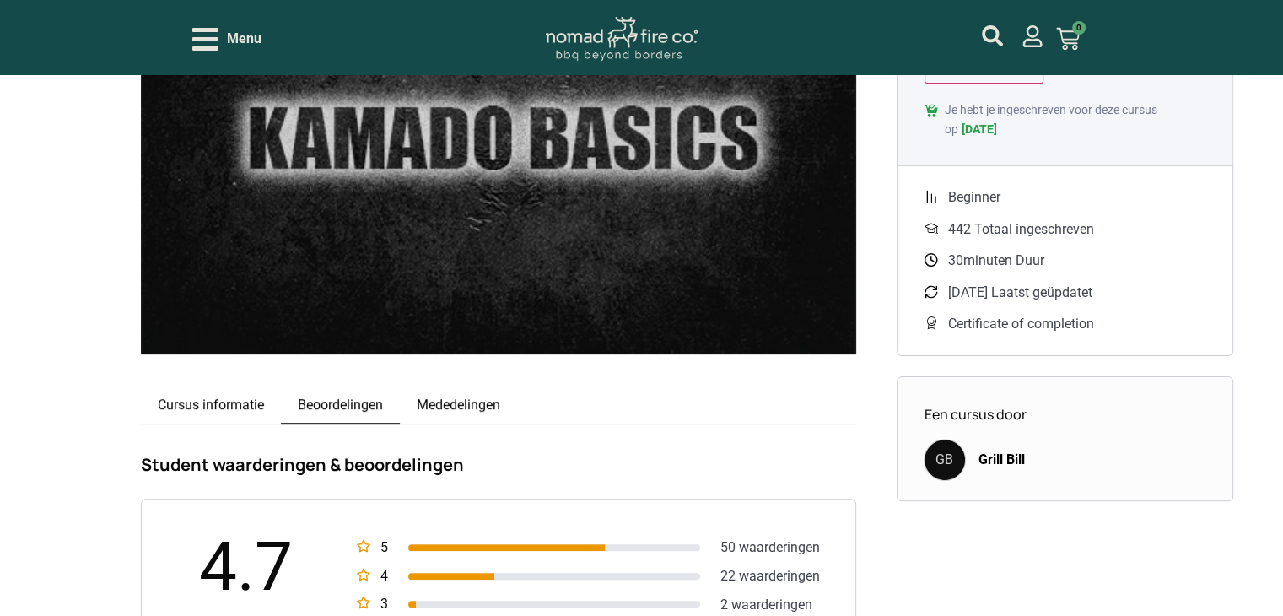
scroll to position [422, 0]
click at [449, 404] on link "Mededelingen" at bounding box center [458, 405] width 117 height 37
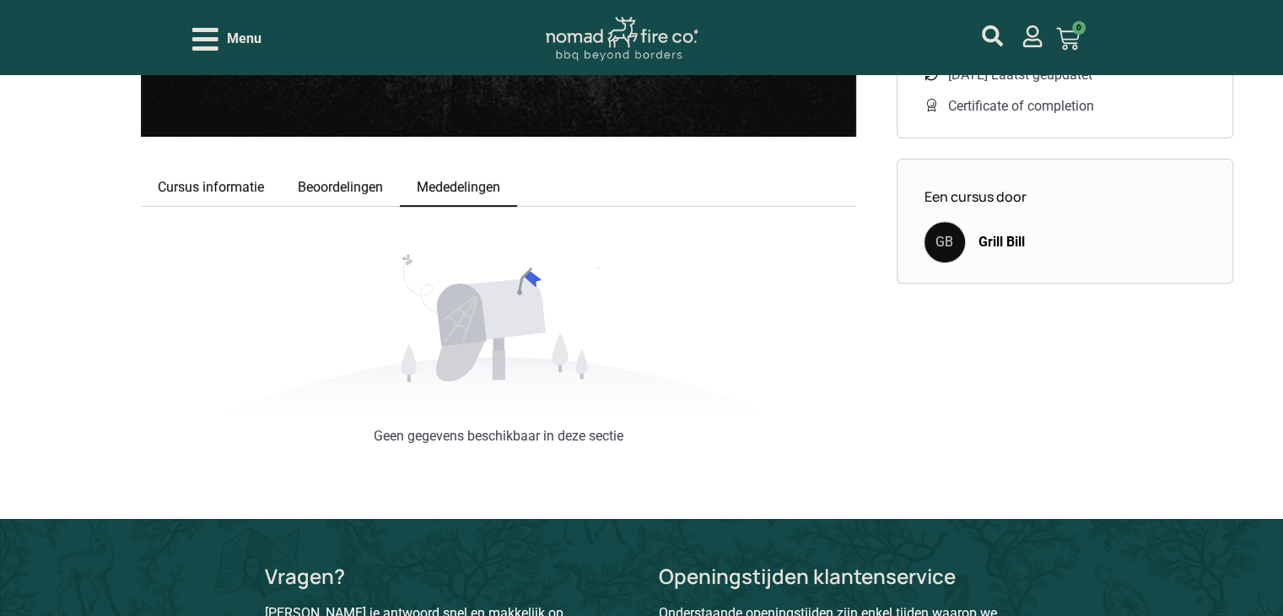
scroll to position [506, 0]
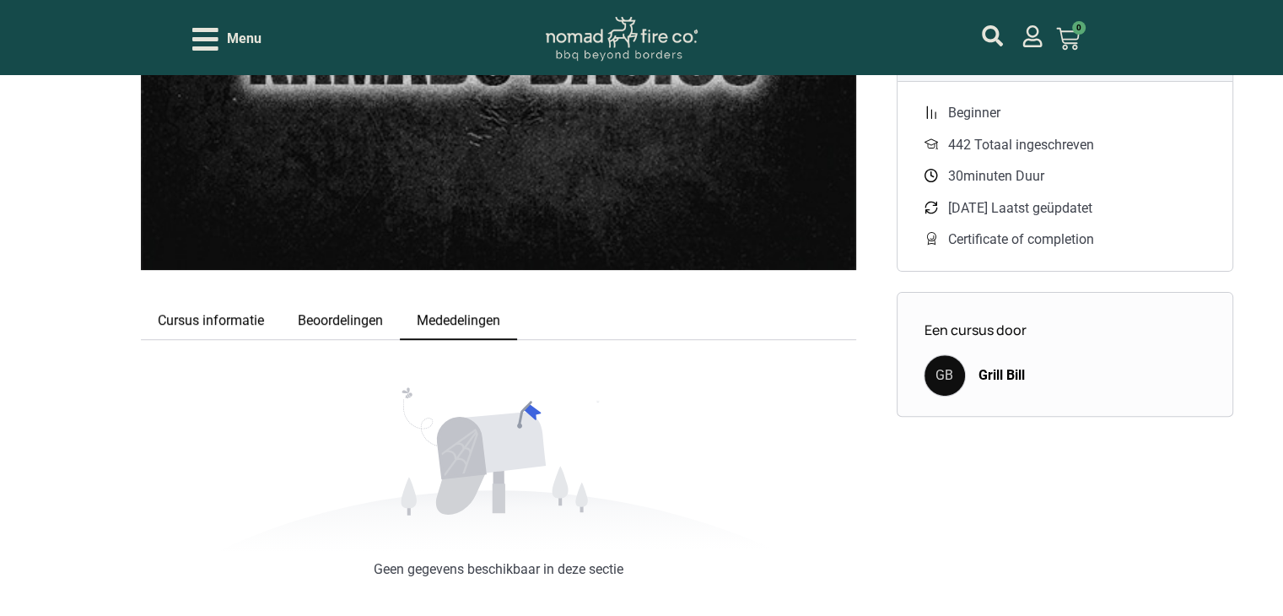
click at [224, 322] on link "Cursus informatie" at bounding box center [211, 321] width 140 height 37
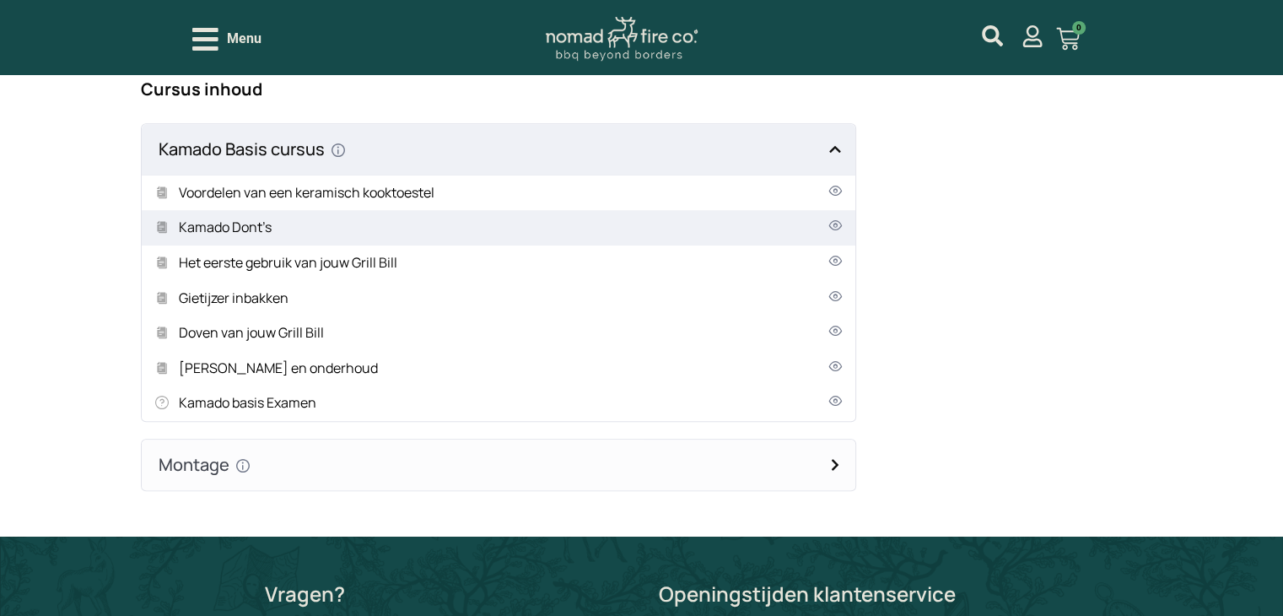
scroll to position [1013, 0]
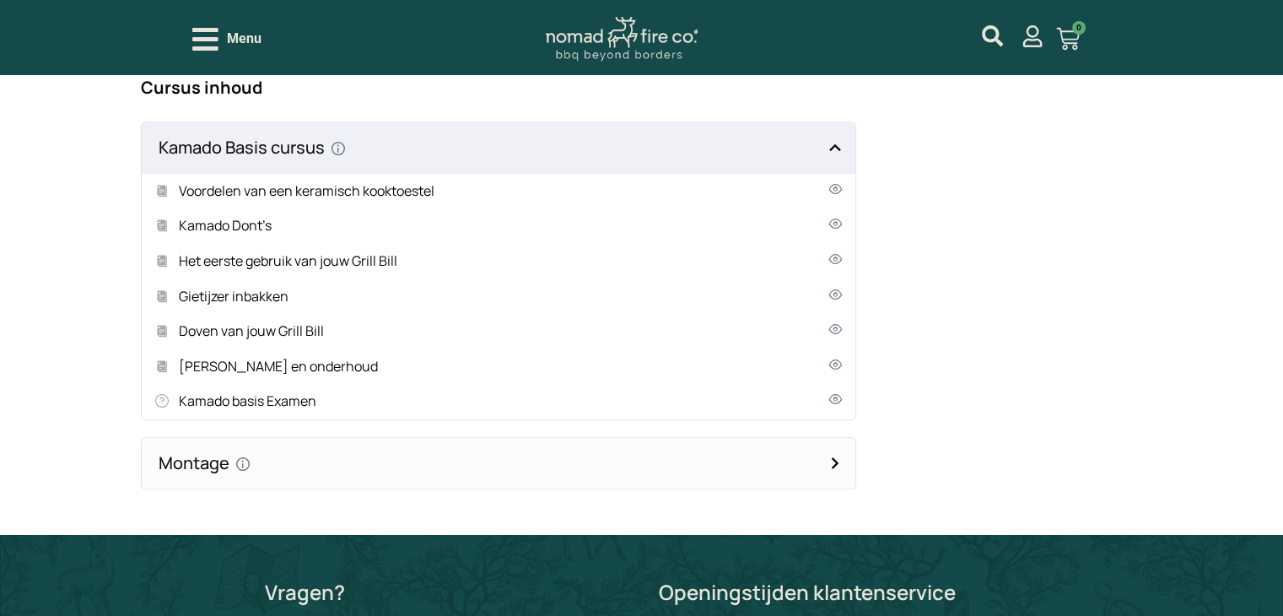
click at [395, 466] on h4 "Montage Hoe monteer ik een Grill Bill Kamado" at bounding box center [499, 463] width 714 height 51
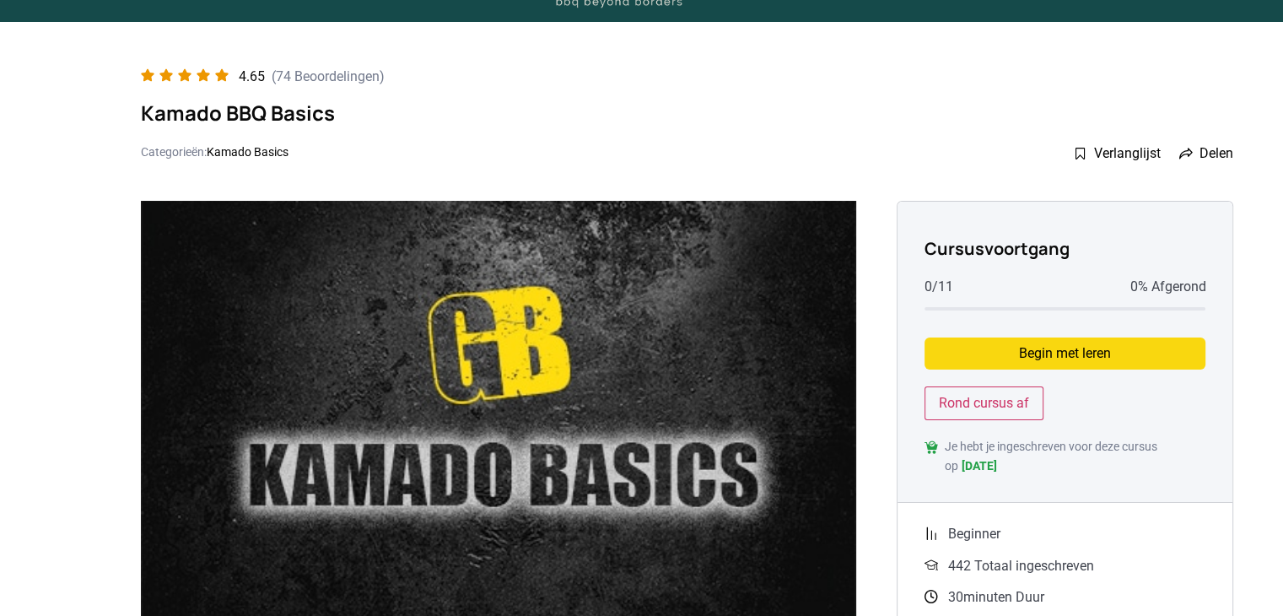
scroll to position [0, 0]
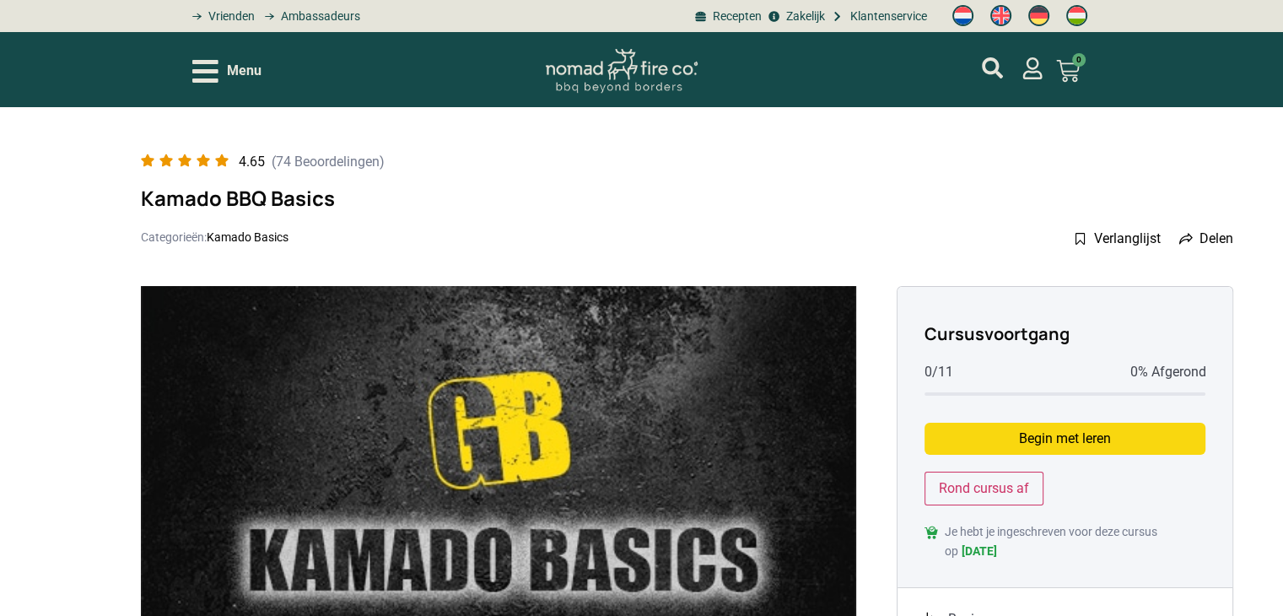
click at [204, 65] on icon "Open/Close Menu" at bounding box center [205, 72] width 26 height 30
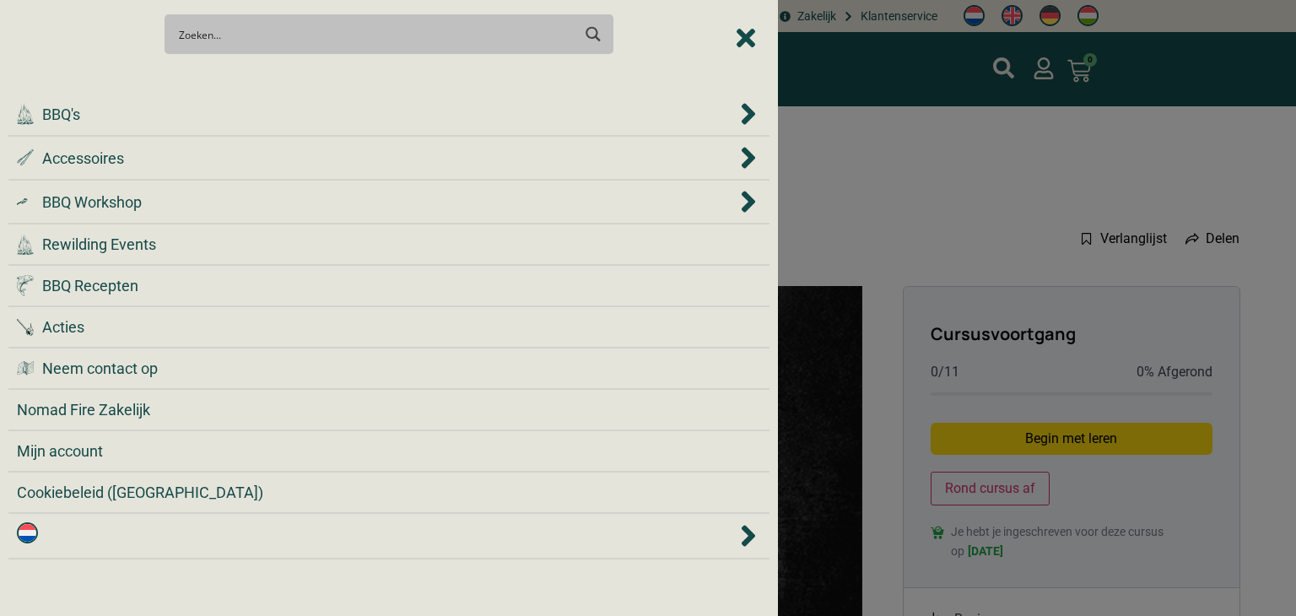
click at [956, 122] on div at bounding box center [648, 308] width 1296 height 616
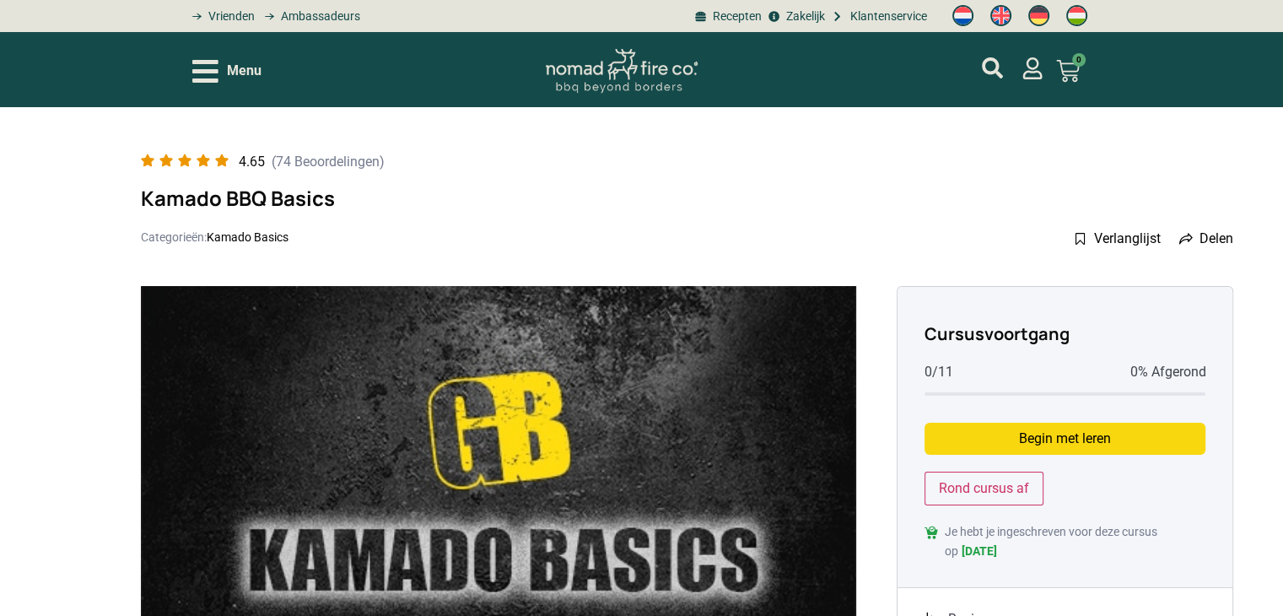
click at [657, 65] on img at bounding box center [622, 71] width 152 height 45
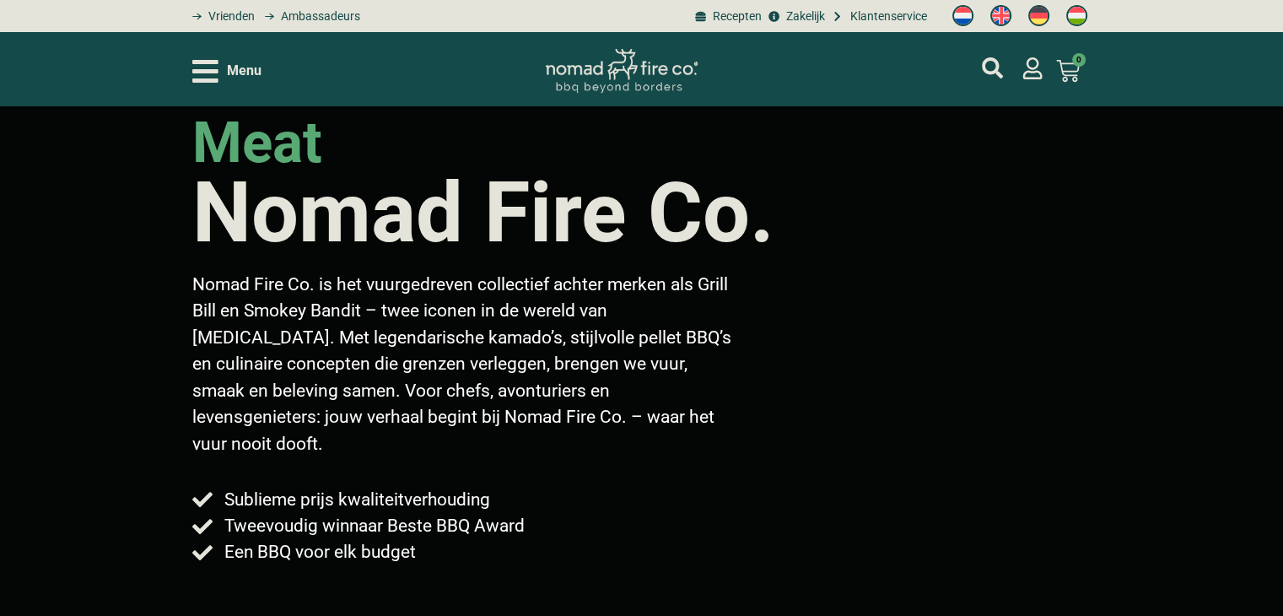
click at [209, 68] on icon "Open/Close Menu" at bounding box center [205, 71] width 26 height 23
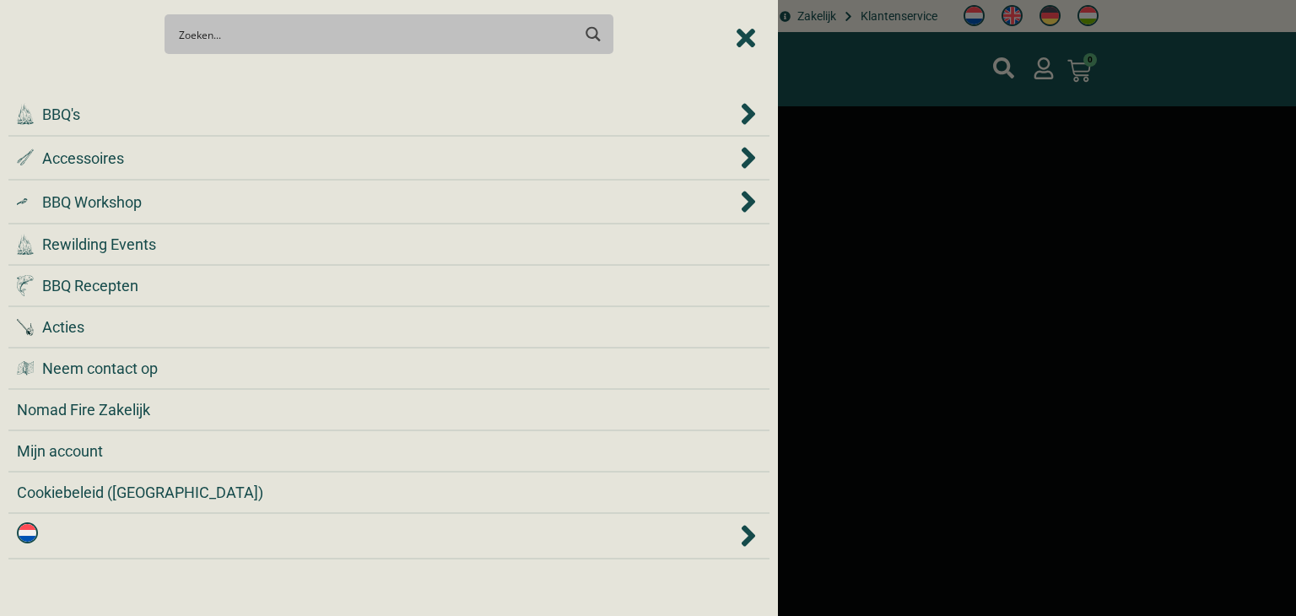
click at [230, 51] on div "Search" at bounding box center [389, 34] width 449 height 40
click at [233, 24] on input "Search input" at bounding box center [375, 34] width 392 height 31
type input "garantie"
type input "garantievoorwaarden"
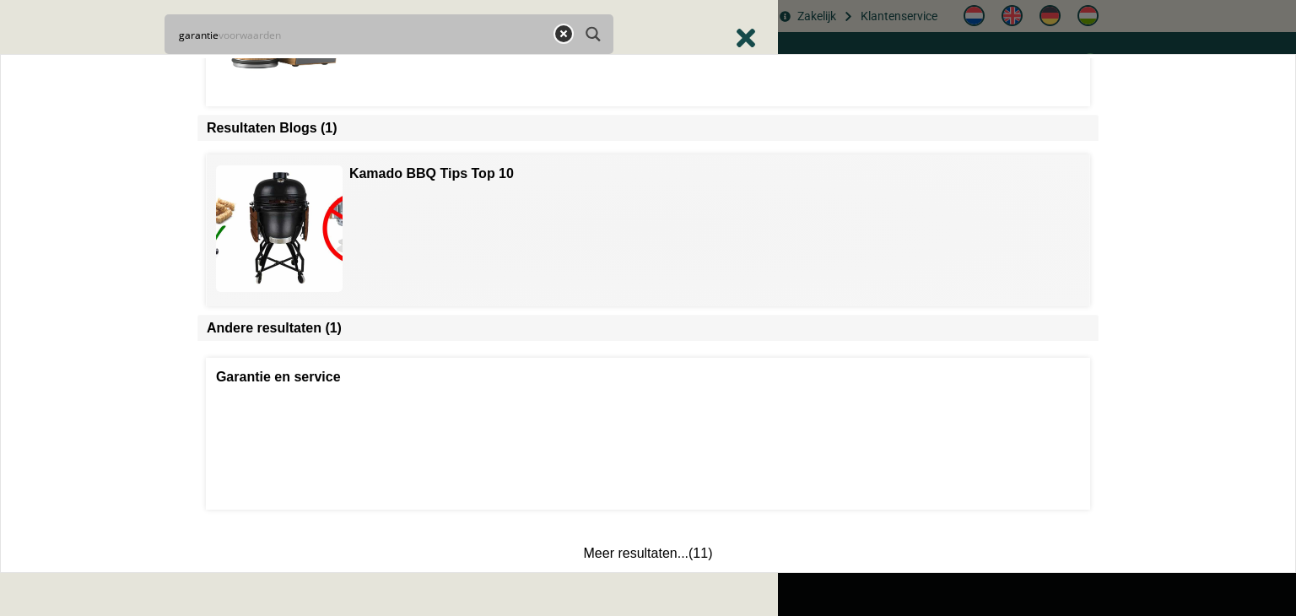
scroll to position [347, 0]
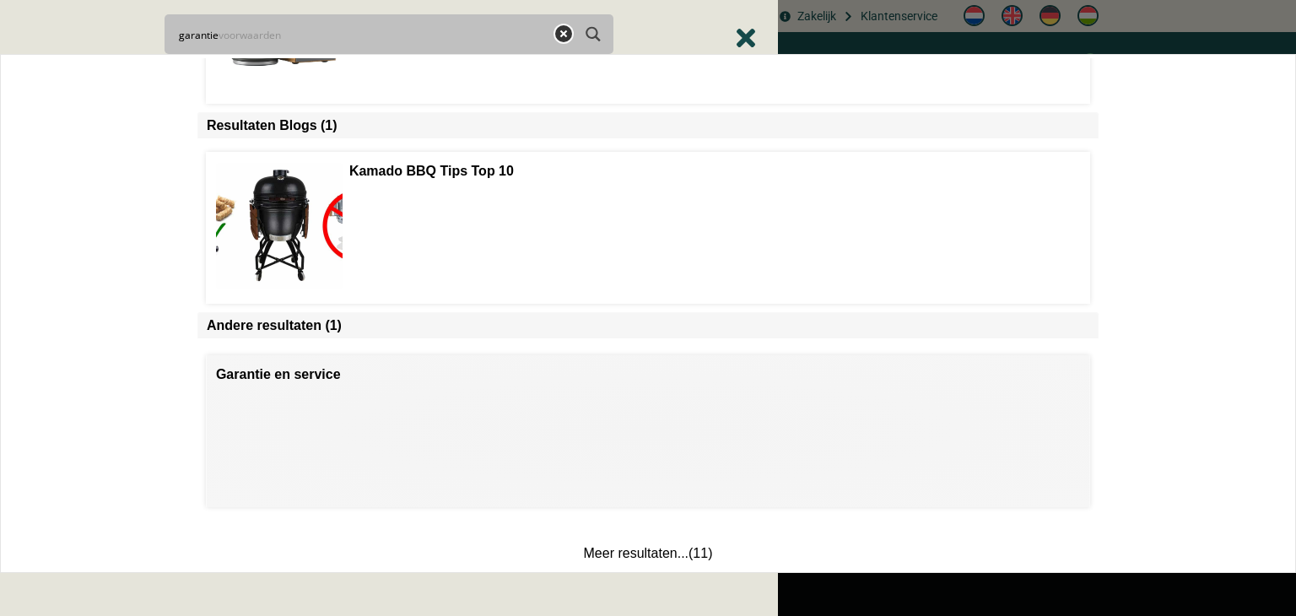
type input "garantie"
click at [311, 369] on span at bounding box center [648, 431] width 883 height 152
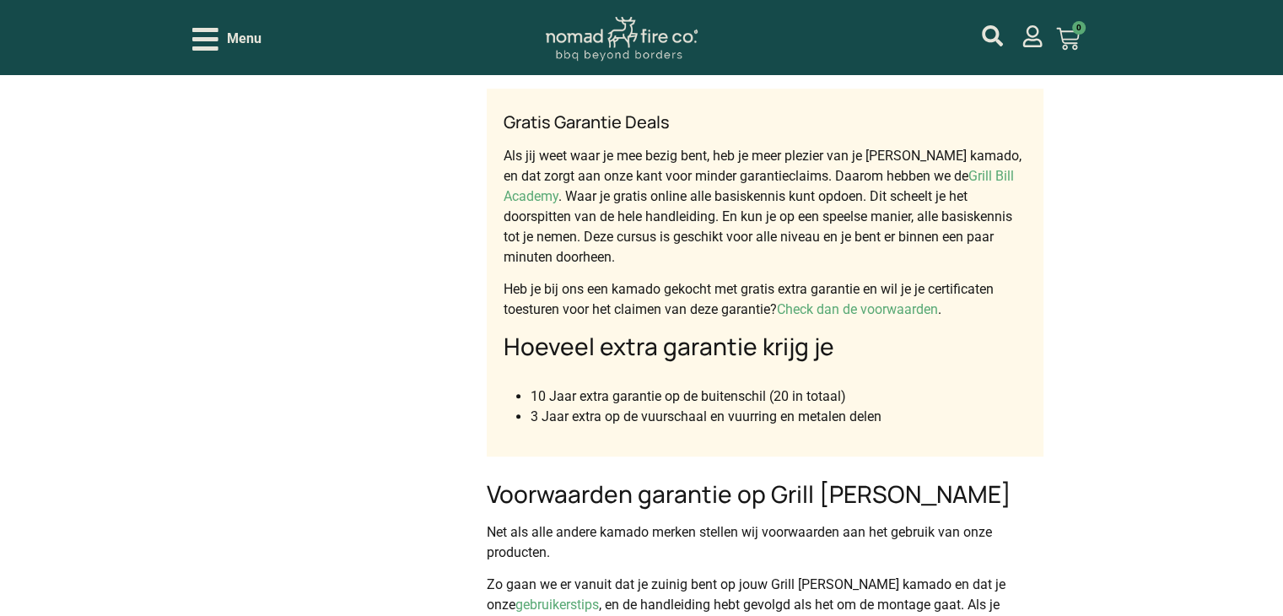
scroll to position [928, 0]
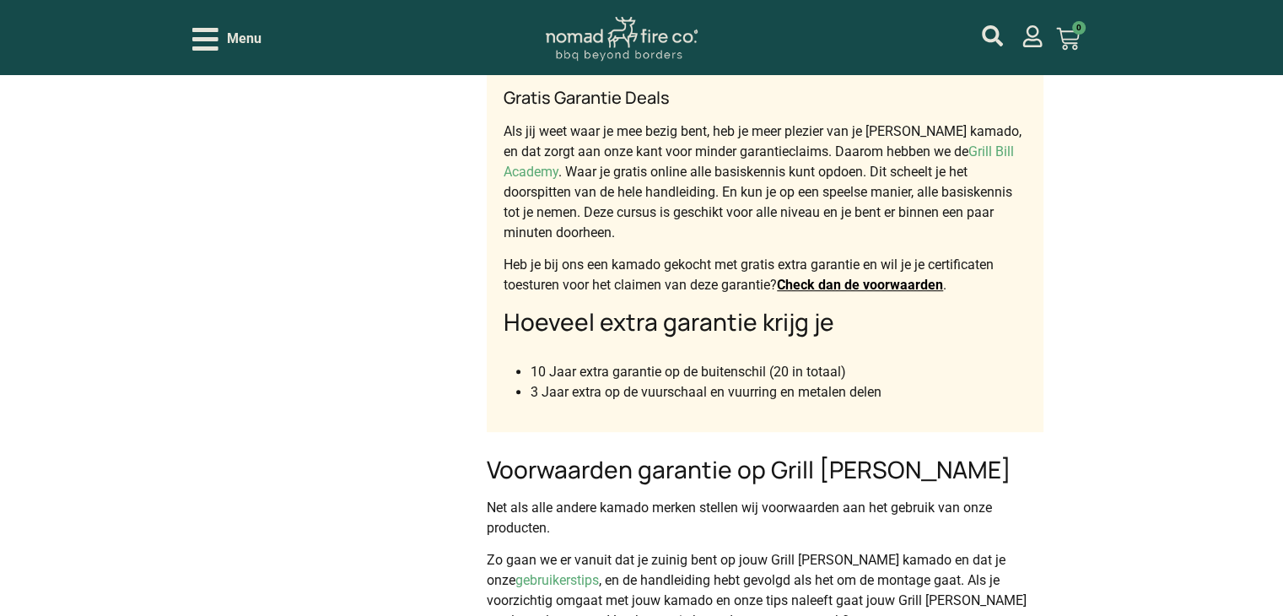
click at [813, 284] on link "Check dan de voorwaarden" at bounding box center [860, 285] width 166 height 16
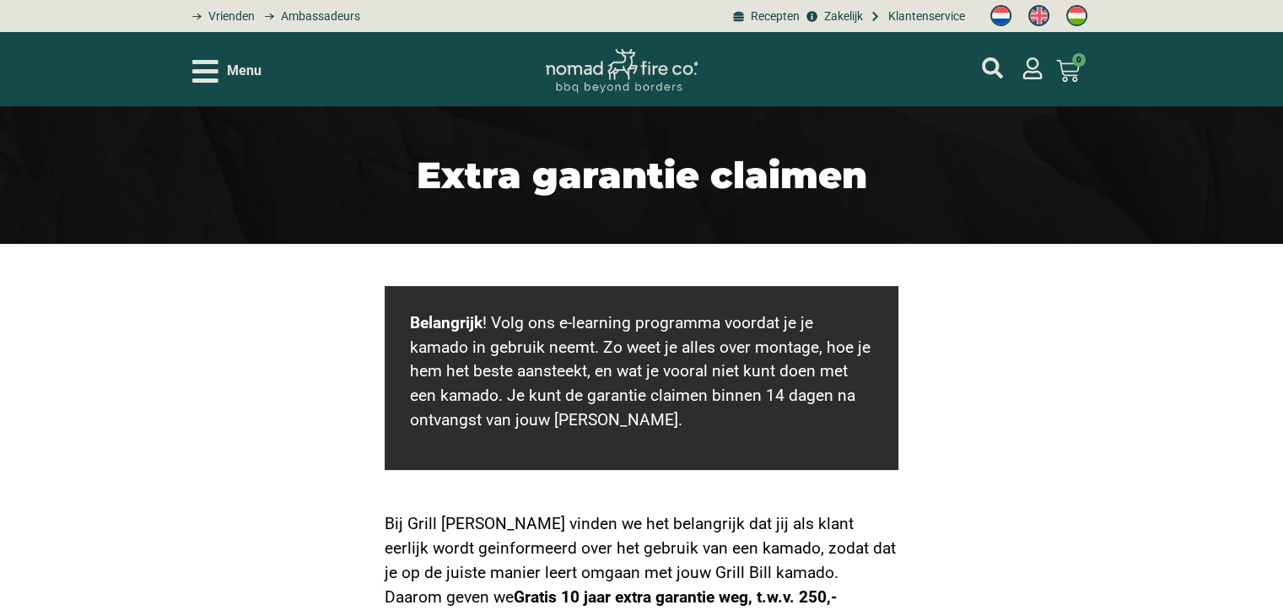
click at [208, 68] on icon "Open/Close Menu" at bounding box center [205, 71] width 26 height 23
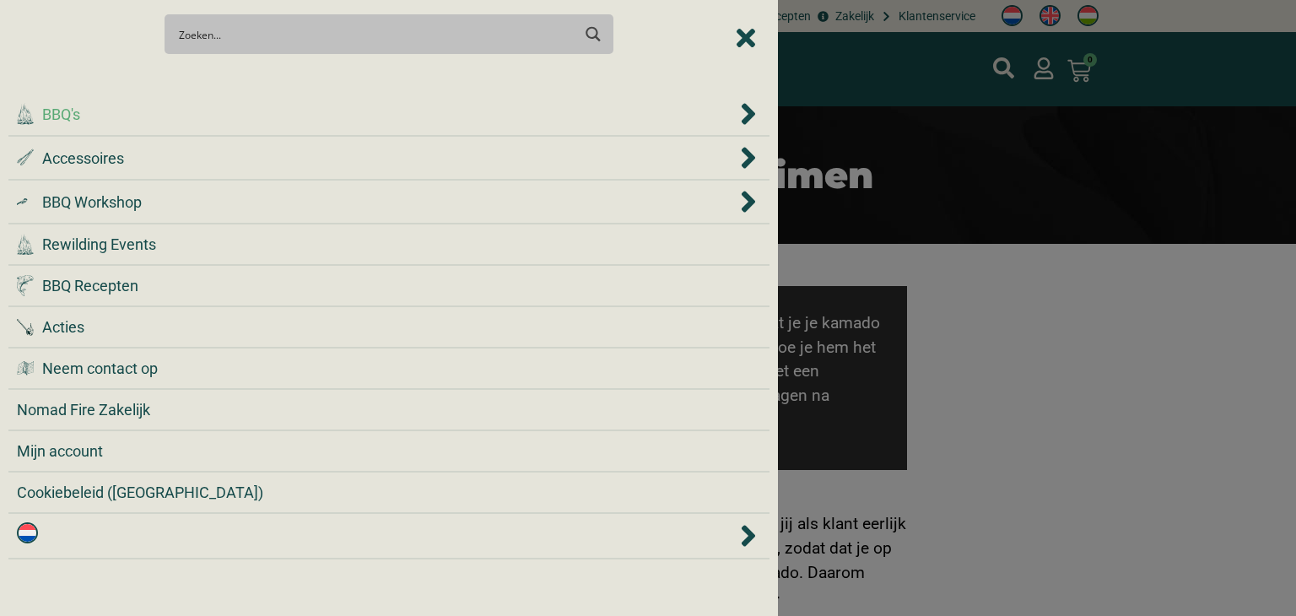
click at [88, 114] on div ".cls-1 { fill: #042e2c; } BBQ's" at bounding box center [377, 114] width 720 height 23
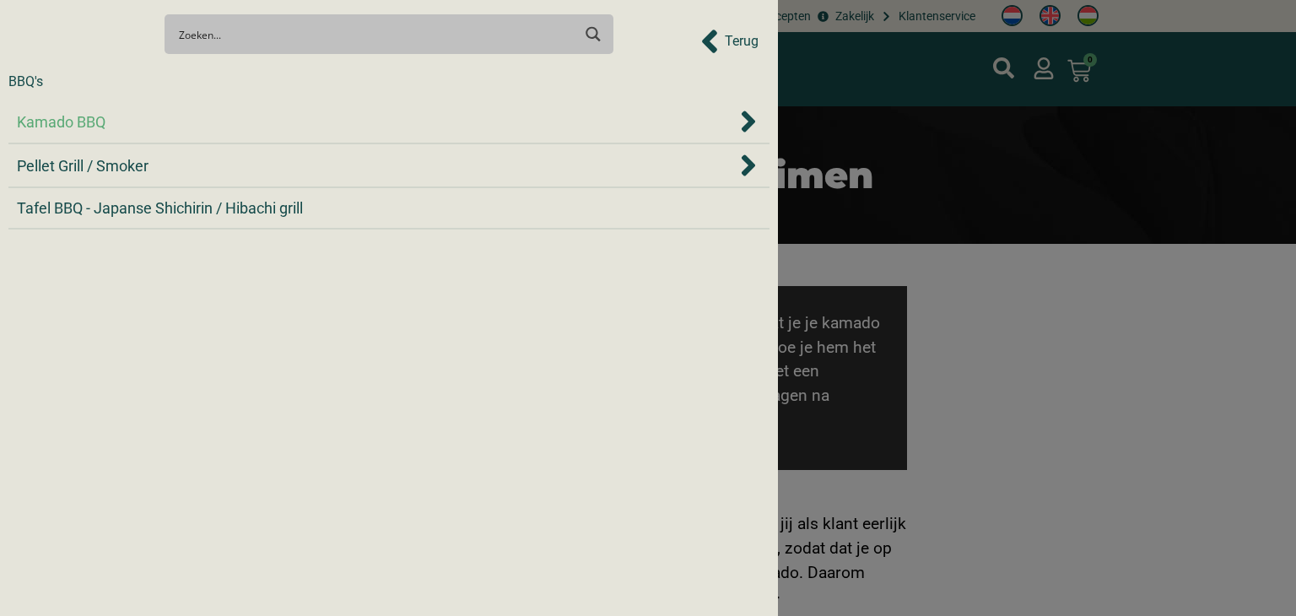
click at [81, 132] on div "Kamado BBQ" at bounding box center [389, 121] width 744 height 25
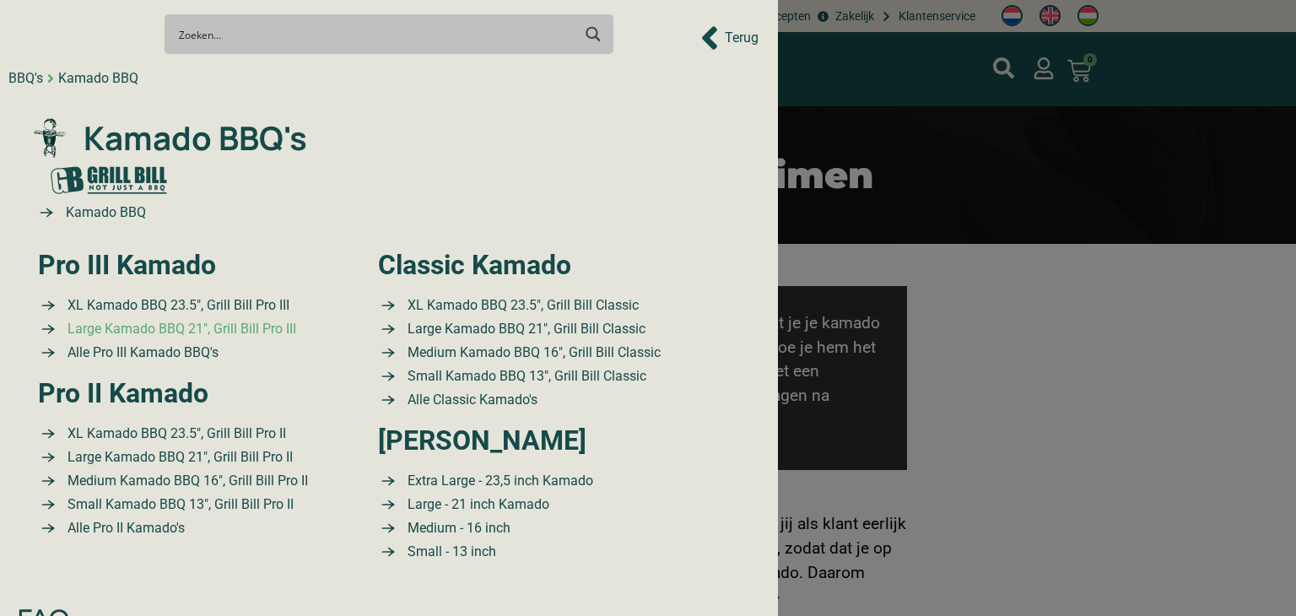
click at [164, 328] on span "Large Kamado BBQ 21″, Grill Bill Pro III" at bounding box center [179, 329] width 233 height 20
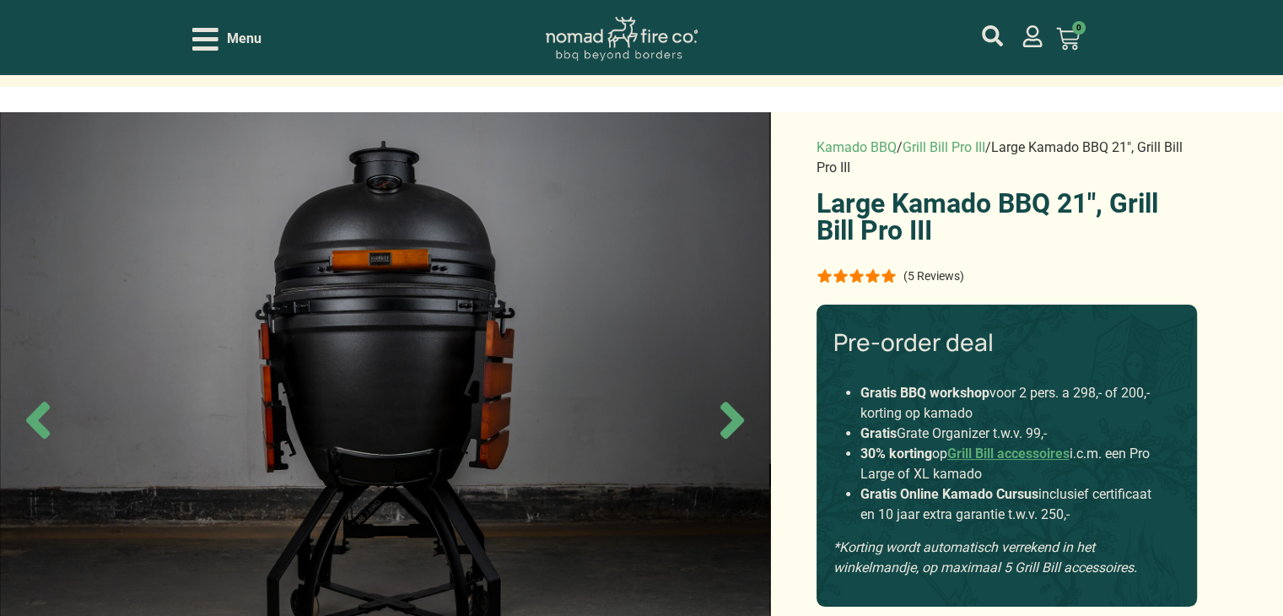
scroll to position [84, 0]
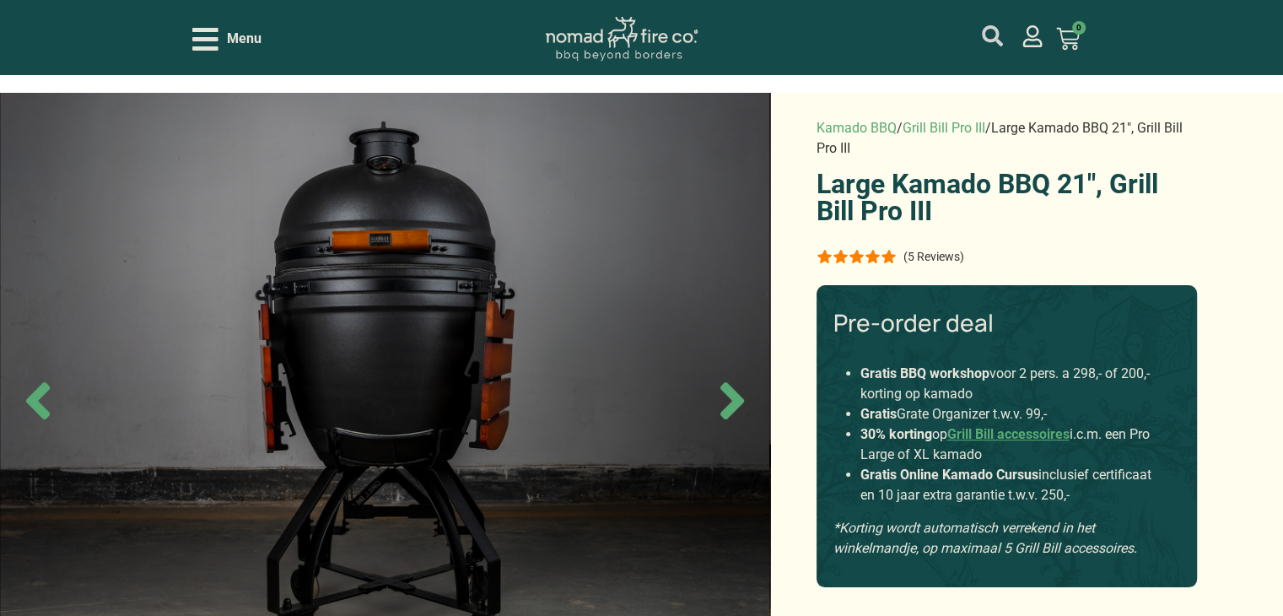
click at [990, 35] on icon "mijn account" at bounding box center [992, 35] width 21 height 21
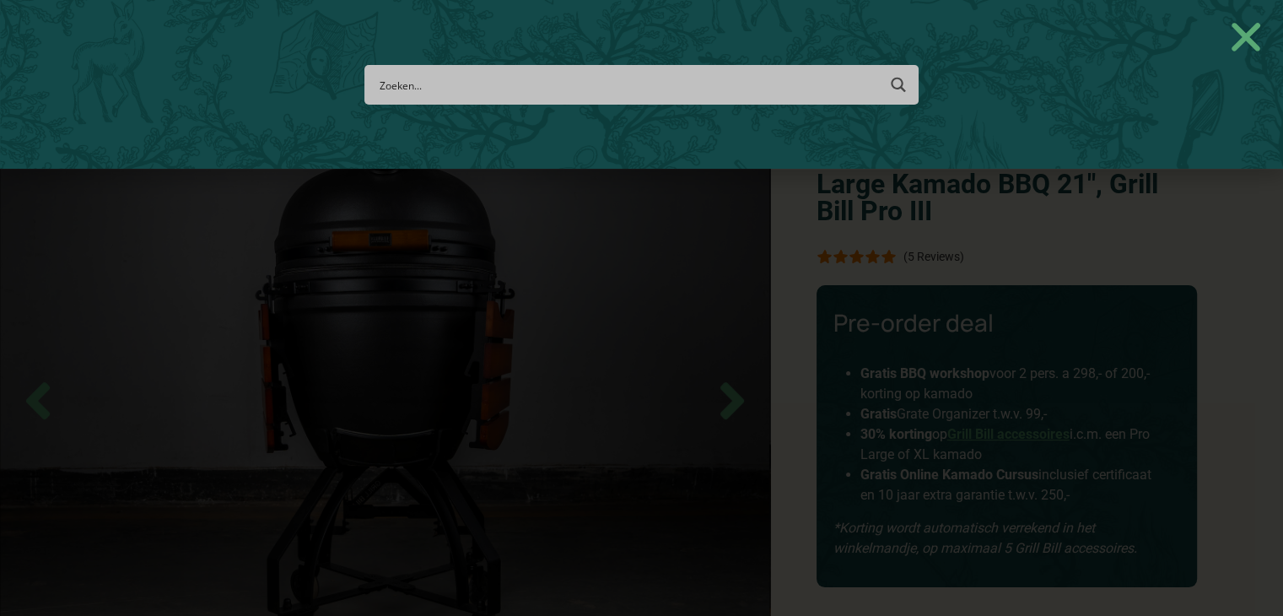
click at [631, 99] on div "Search" at bounding box center [642, 85] width 554 height 40
click at [641, 78] on input "Search input" at bounding box center [627, 84] width 497 height 31
type input "garan"
type input "garantie"
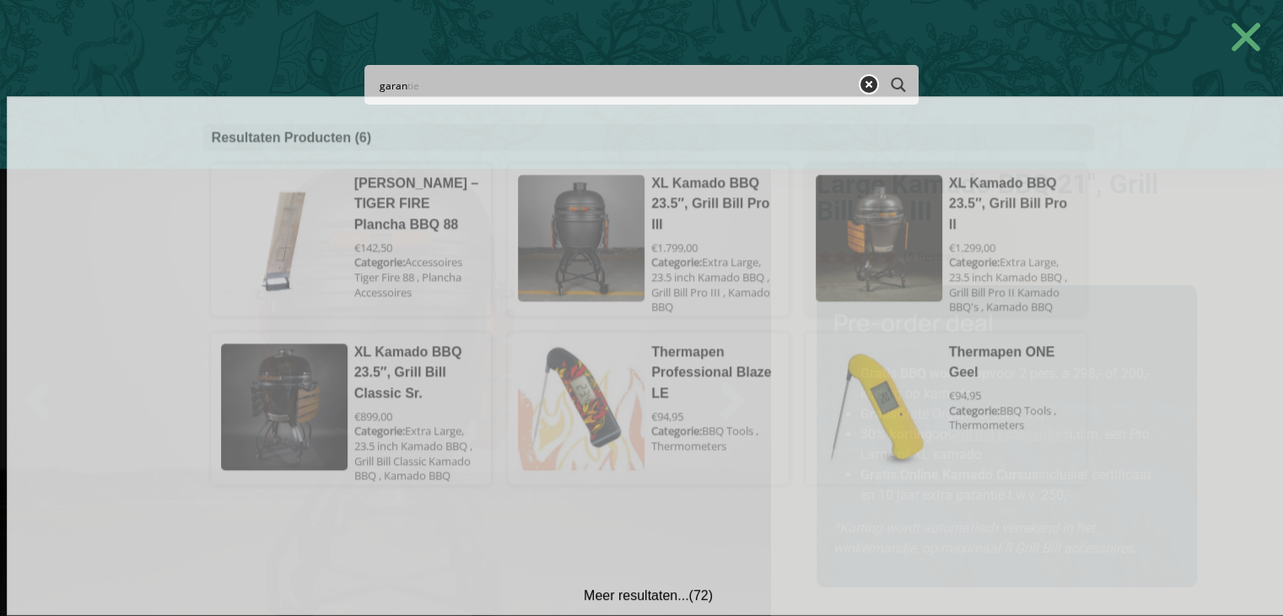
click at [979, 271] on span at bounding box center [946, 257] width 279 height 152
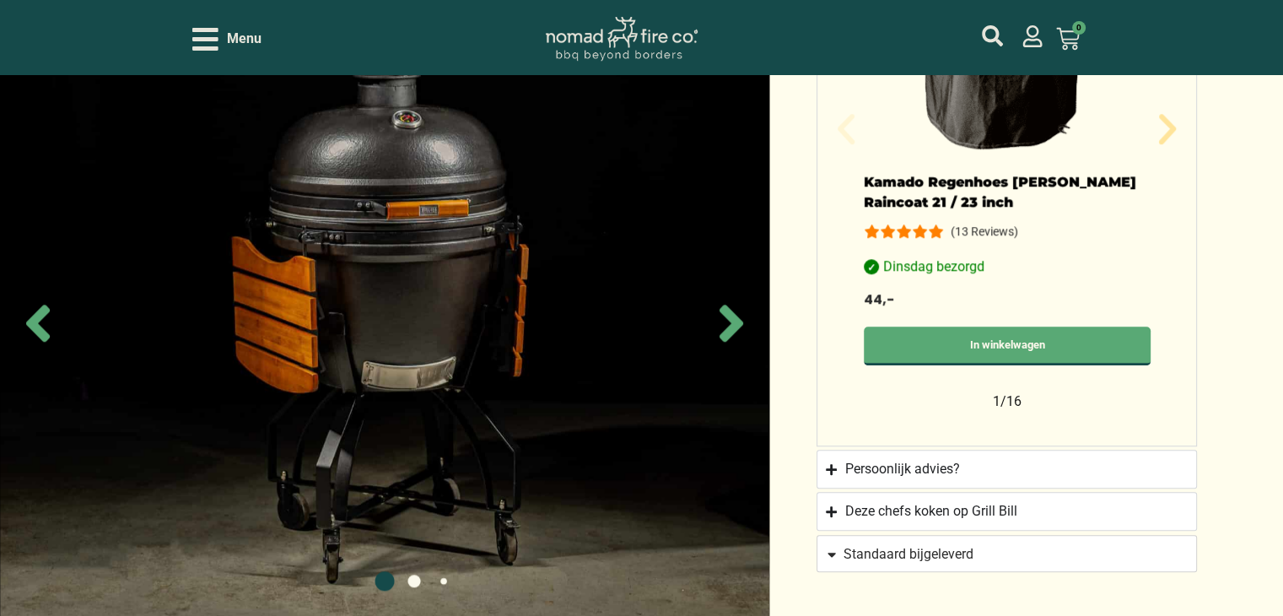
scroll to position [1688, 0]
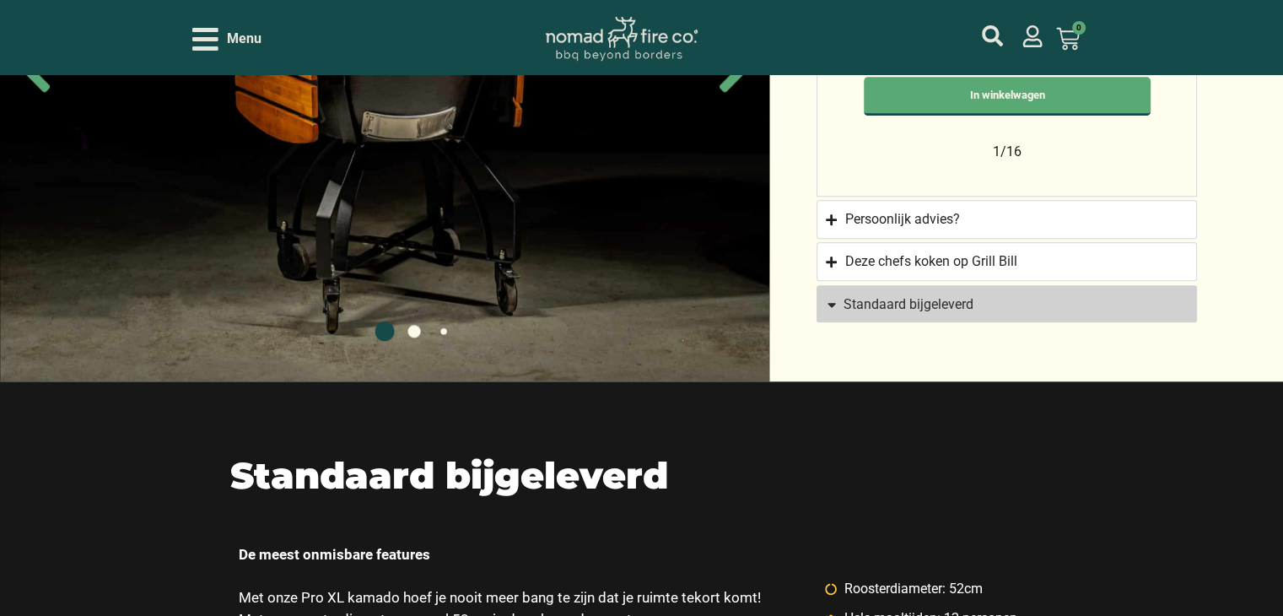
click at [866, 298] on span "Standaard bijgeleverd" at bounding box center [909, 305] width 130 height 14
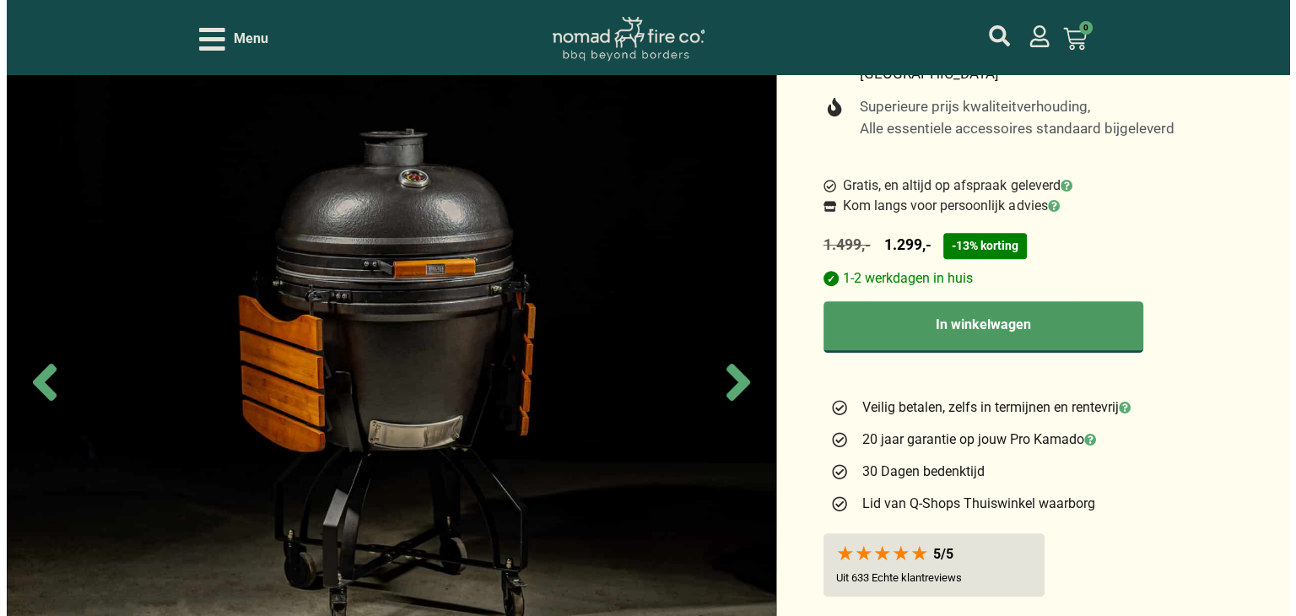
scroll to position [350, 0]
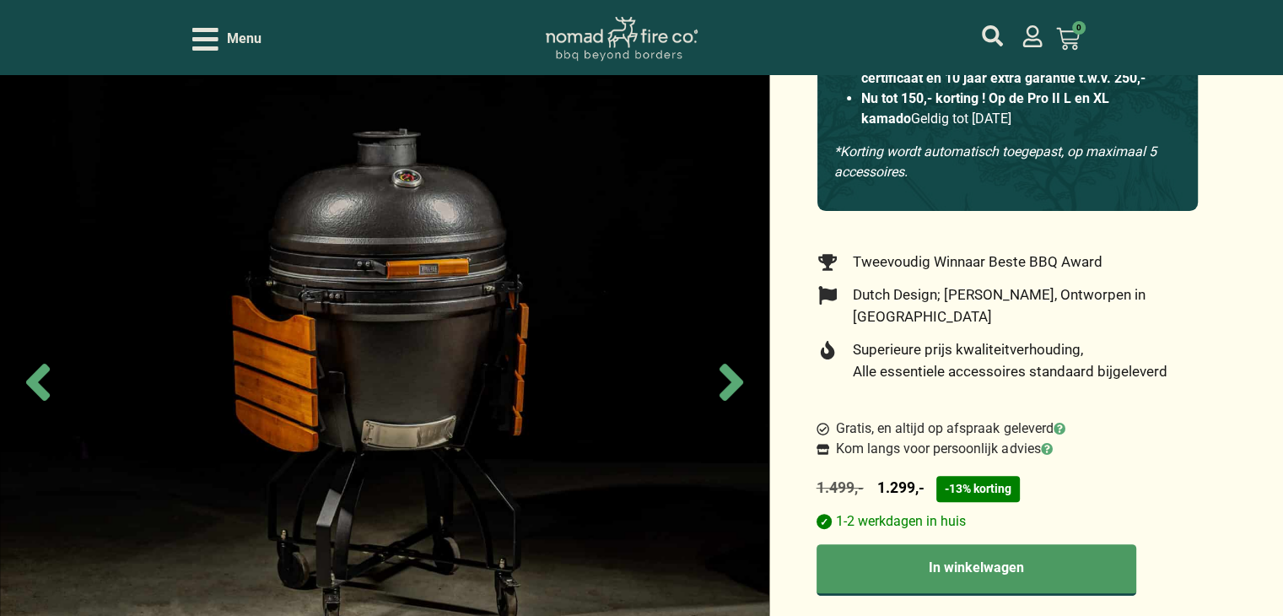
click at [206, 52] on icon "Open/Close Menu" at bounding box center [205, 39] width 26 height 30
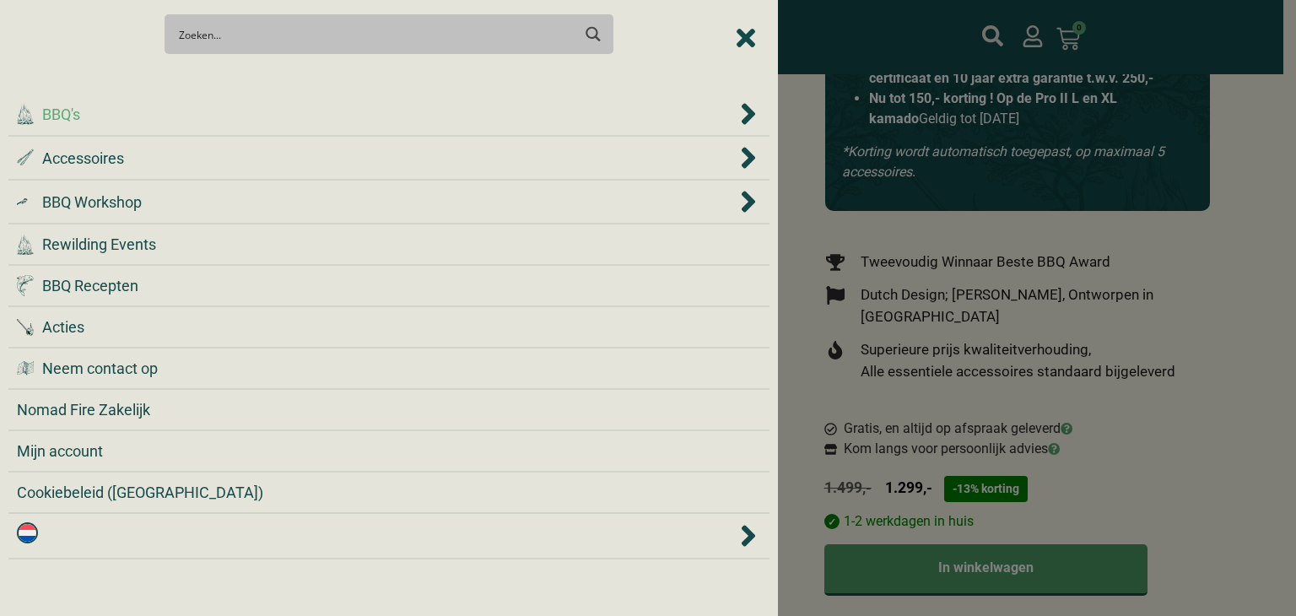
click at [73, 103] on span "BBQ's" at bounding box center [61, 114] width 38 height 23
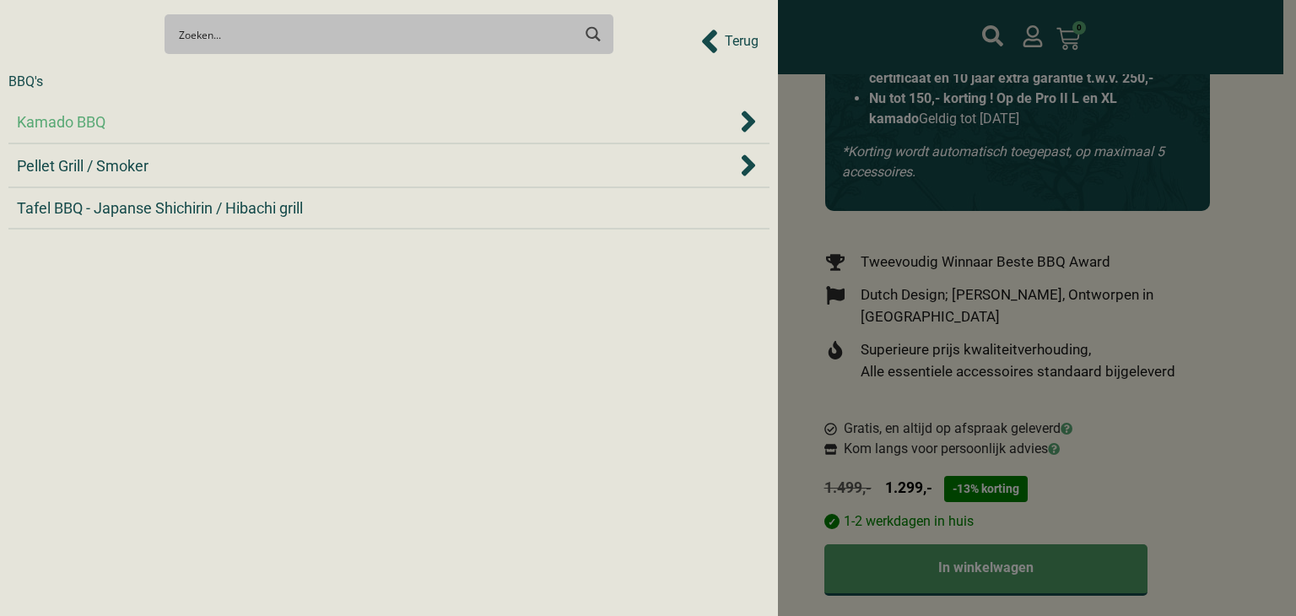
click at [68, 124] on span "Kamado BBQ" at bounding box center [61, 122] width 89 height 23
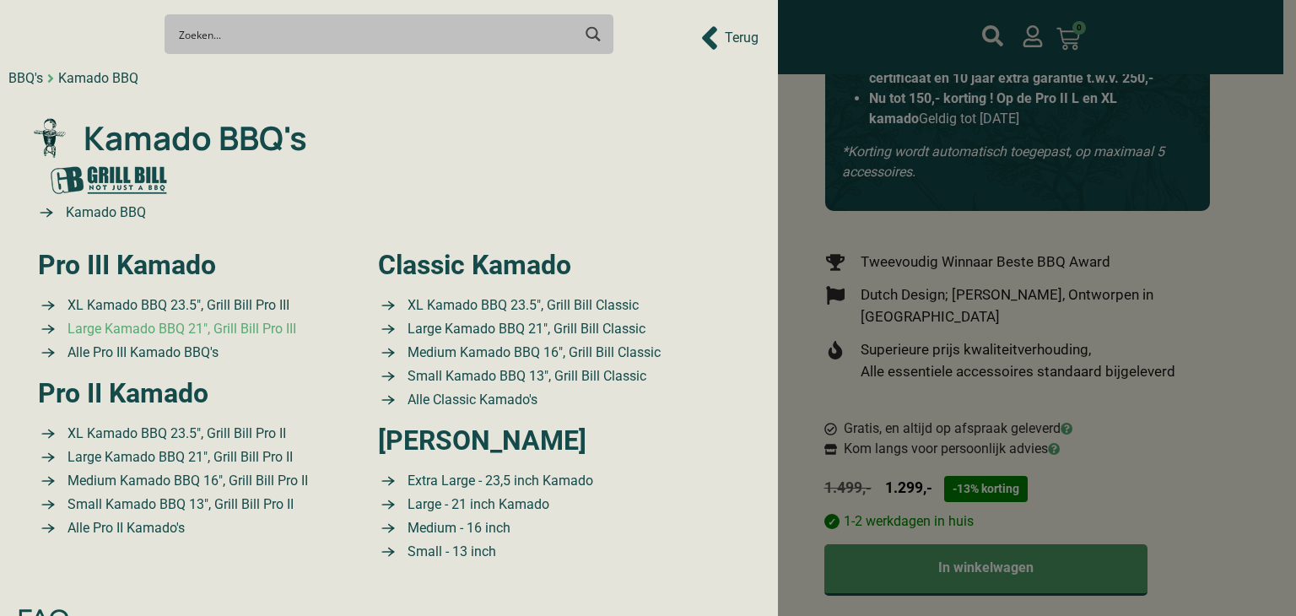
click at [108, 331] on span "Large Kamado BBQ 21″, Grill Bill Pro III" at bounding box center [179, 329] width 233 height 20
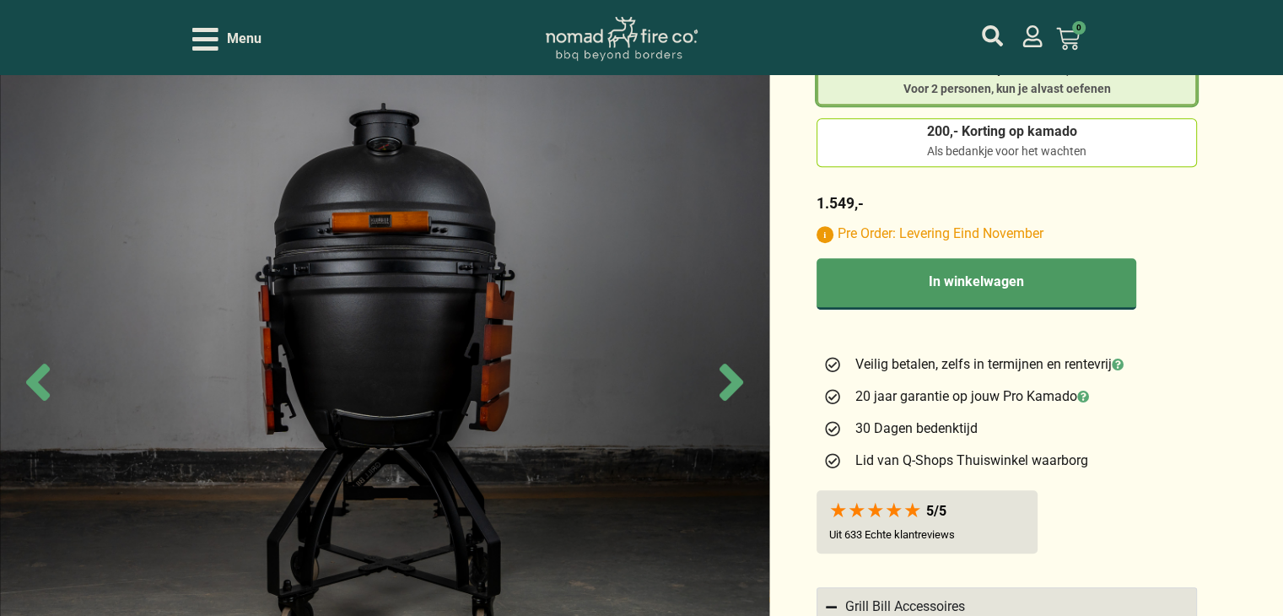
scroll to position [1013, 0]
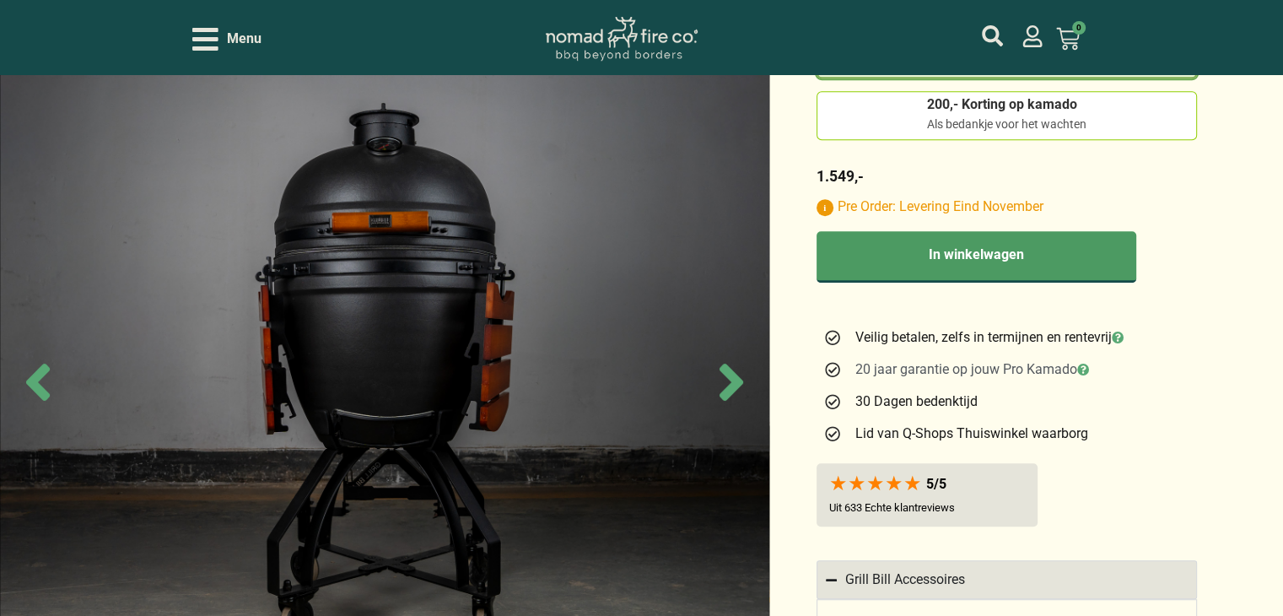
click at [1088, 364] on icon at bounding box center [1083, 370] width 12 height 12
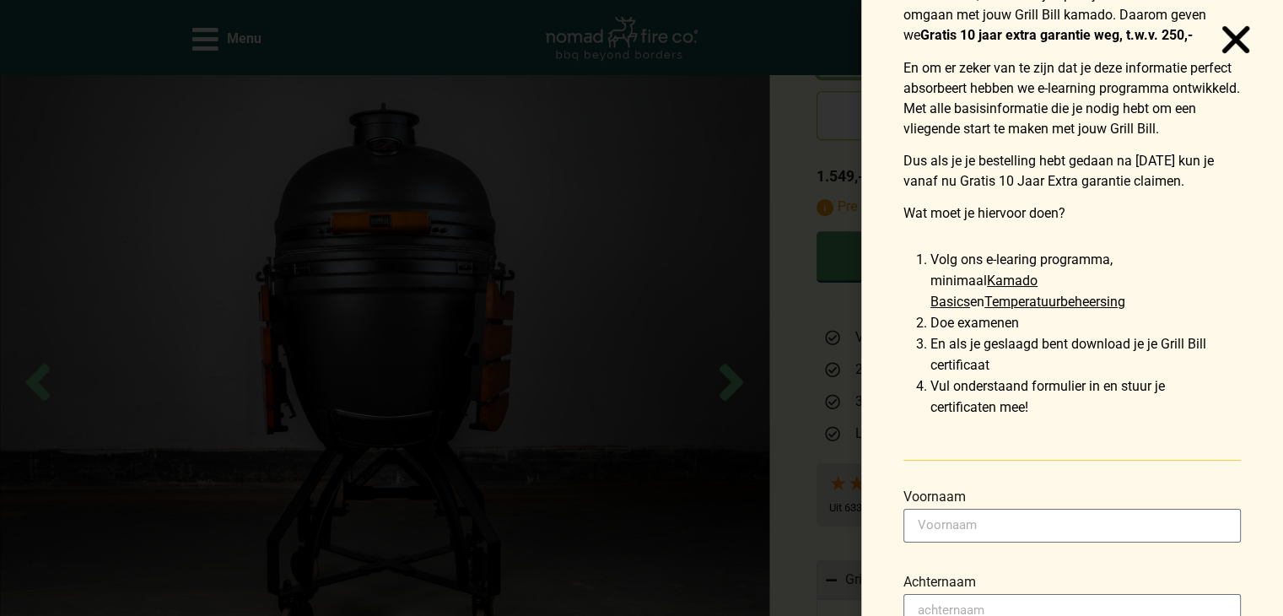
scroll to position [338, 0]
